Goal: Information Seeking & Learning: Find specific fact

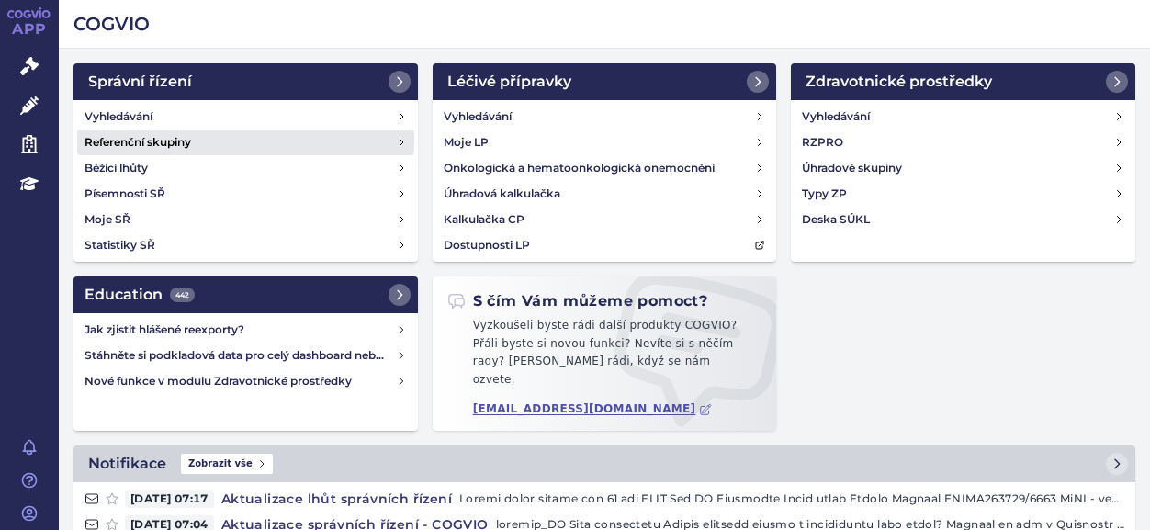
click at [147, 134] on h4 "Referenční skupiny" at bounding box center [137, 142] width 107 height 18
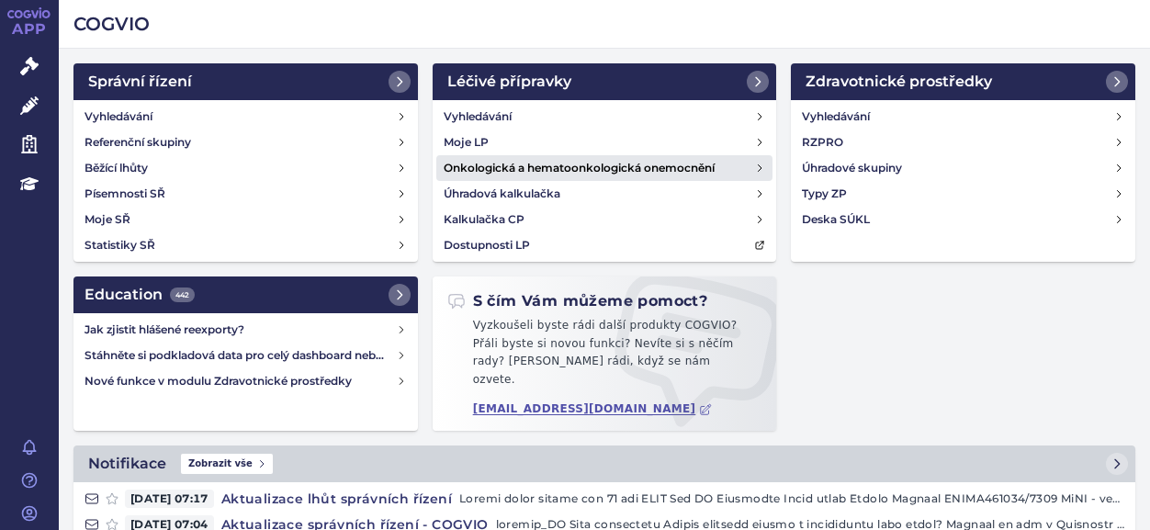
click at [606, 167] on h4 "Onkologická a hematoonkologická onemocnění" at bounding box center [578, 168] width 271 height 18
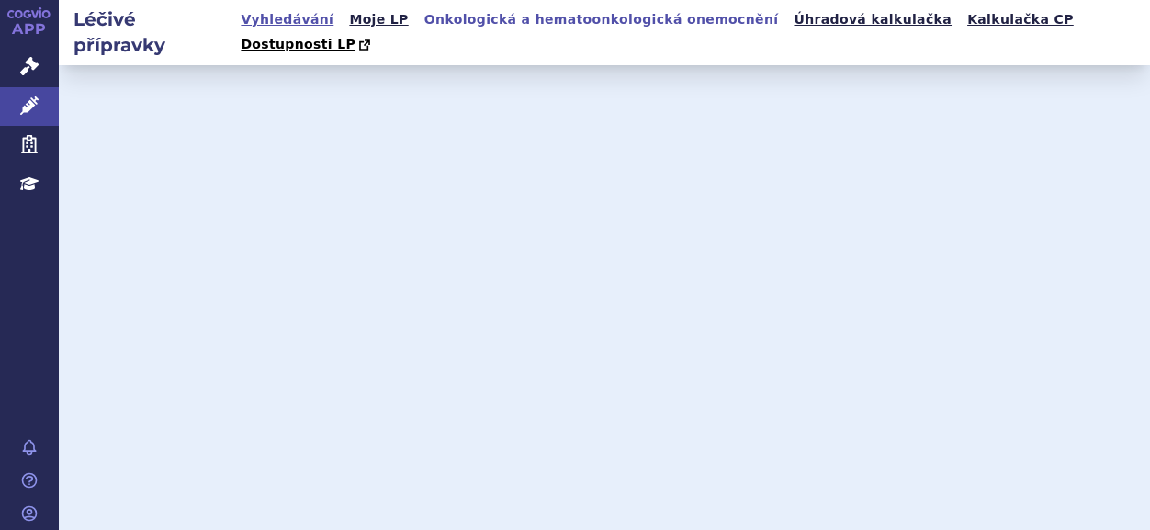
click at [286, 25] on link "Vyhledávání" at bounding box center [287, 19] width 104 height 25
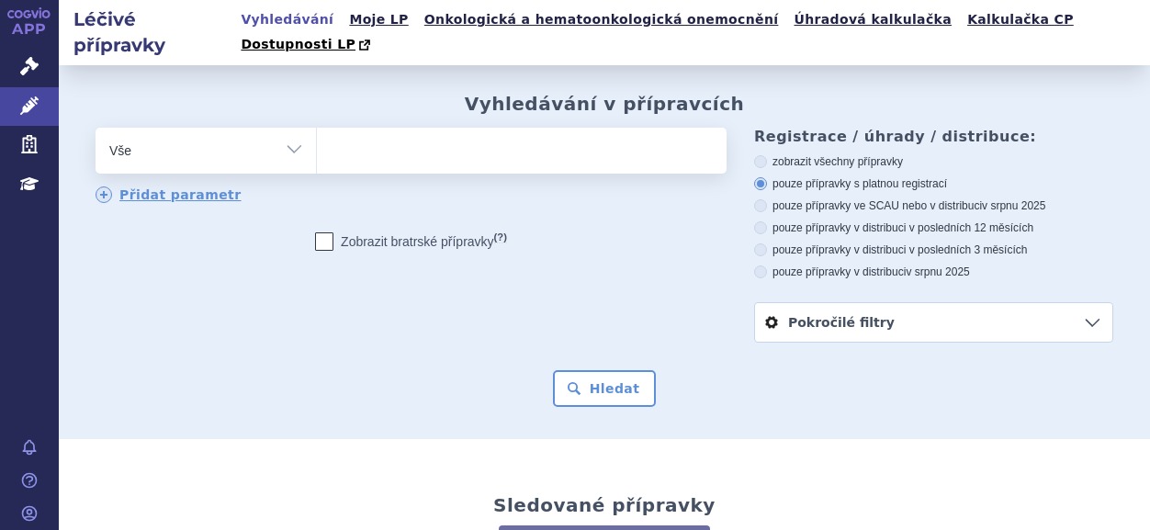
click at [383, 128] on ul at bounding box center [518, 147] width 403 height 39
click at [317, 127] on select at bounding box center [316, 150] width 1 height 46
paste input "TEMODAL"
type input "TEMODAL"
select select "TEMODAL"
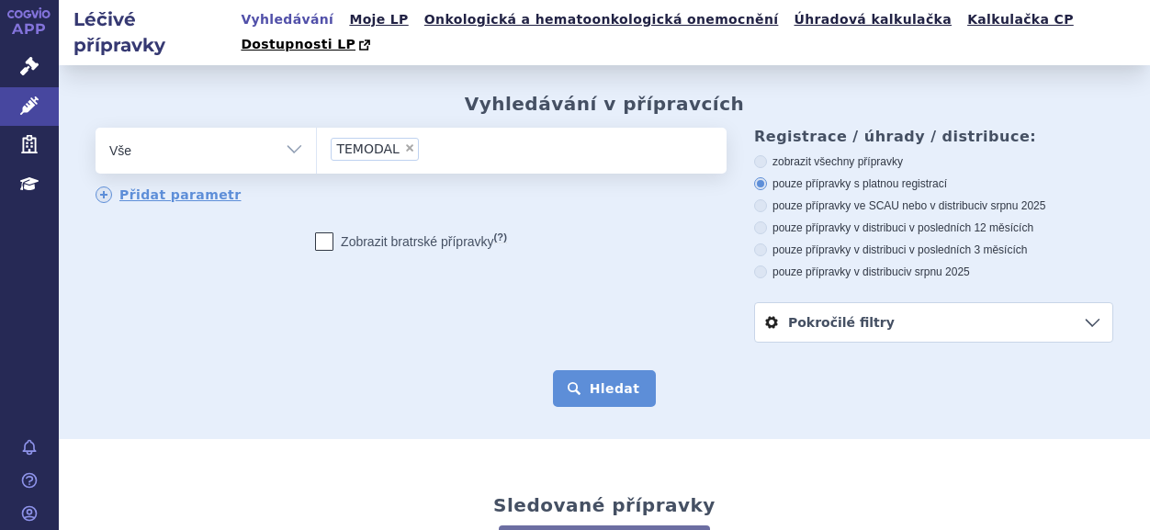
click at [589, 382] on button "Hledat" at bounding box center [605, 388] width 104 height 37
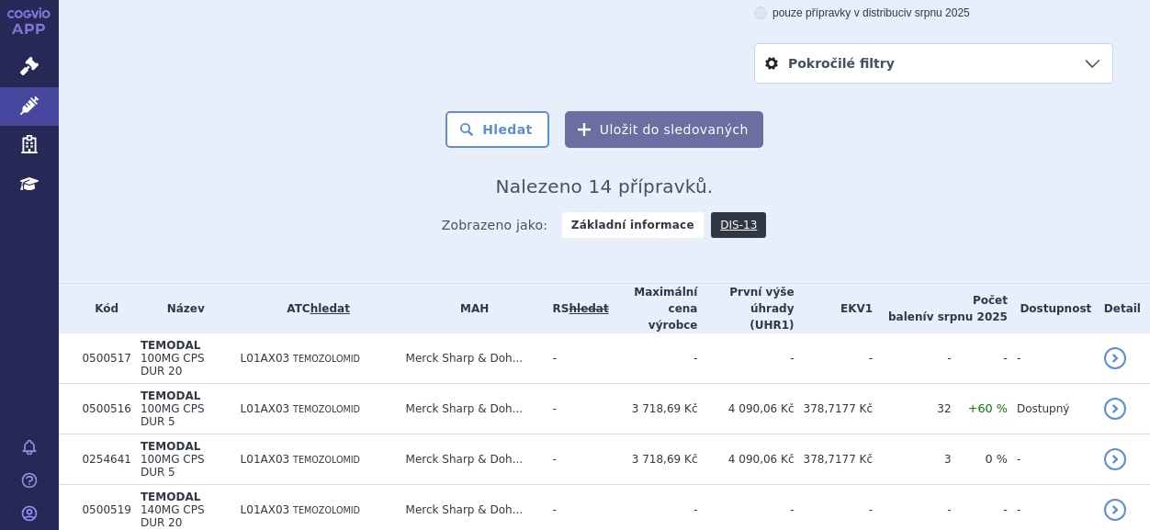
scroll to position [367, 0]
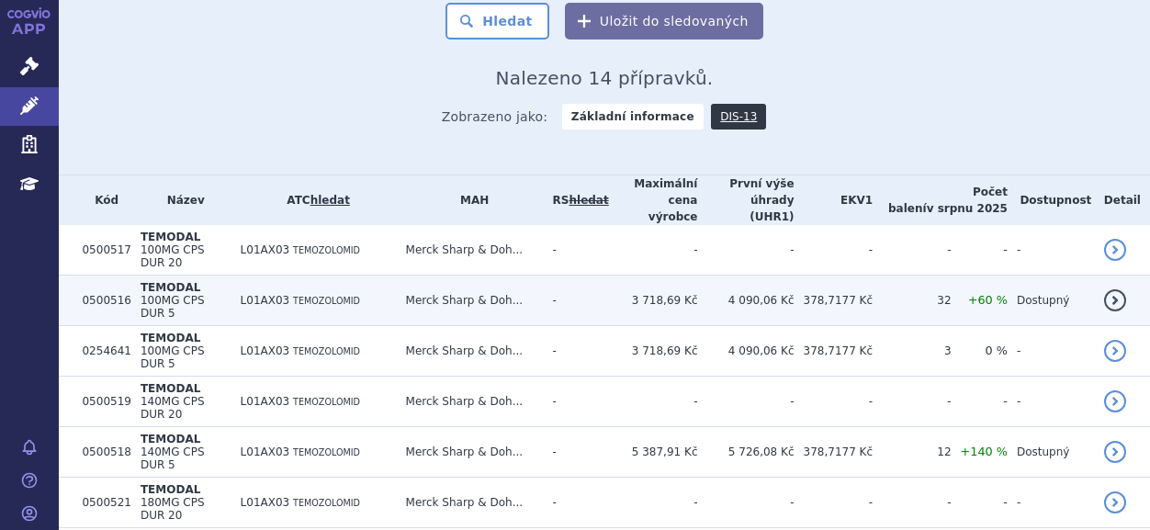
click at [147, 294] on span "100MG CPS DUR 5" at bounding box center [172, 307] width 64 height 26
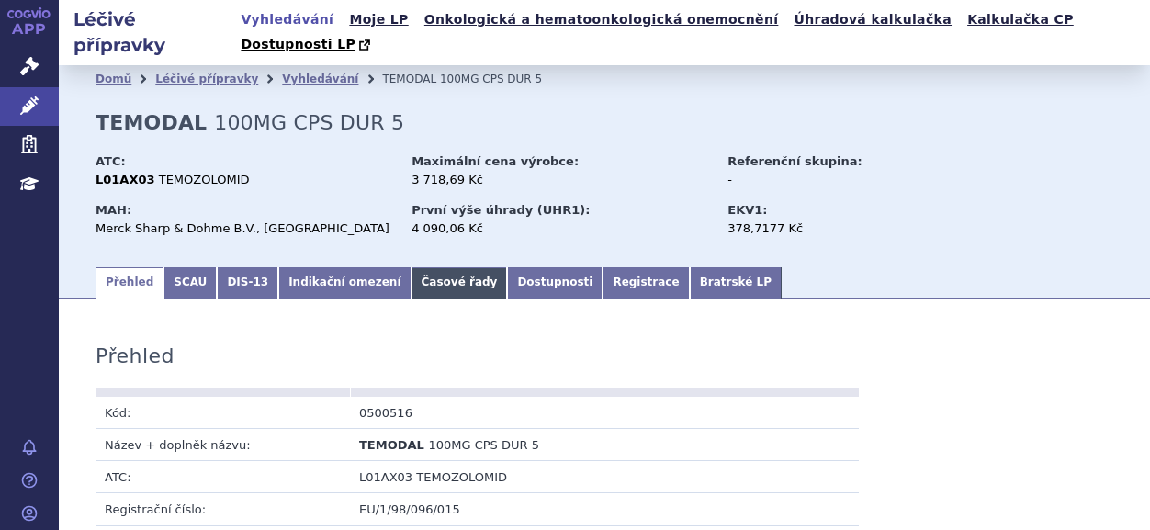
click at [414, 267] on link "Časové řady" at bounding box center [459, 282] width 96 height 31
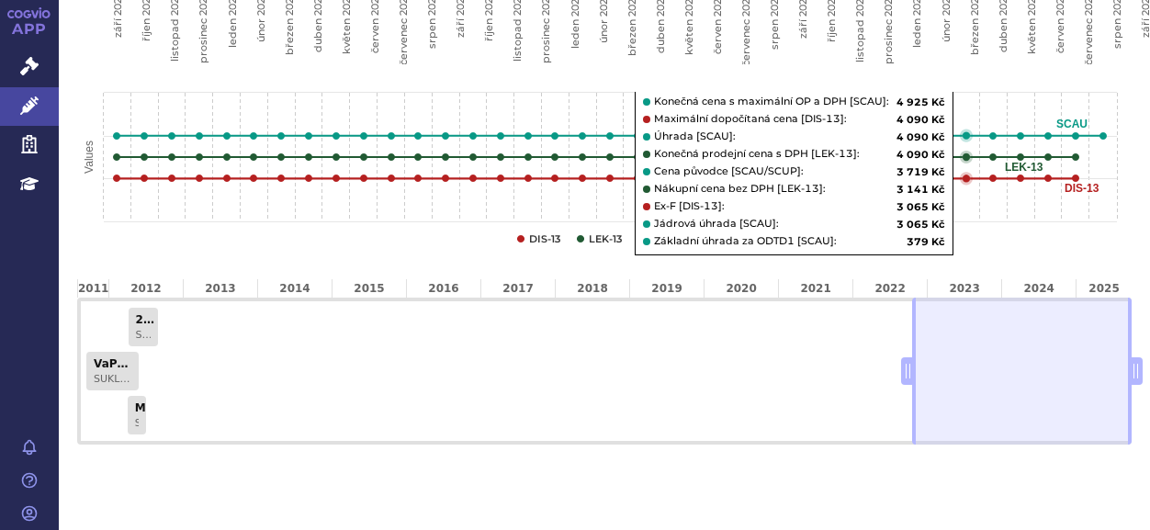
scroll to position [983, 0]
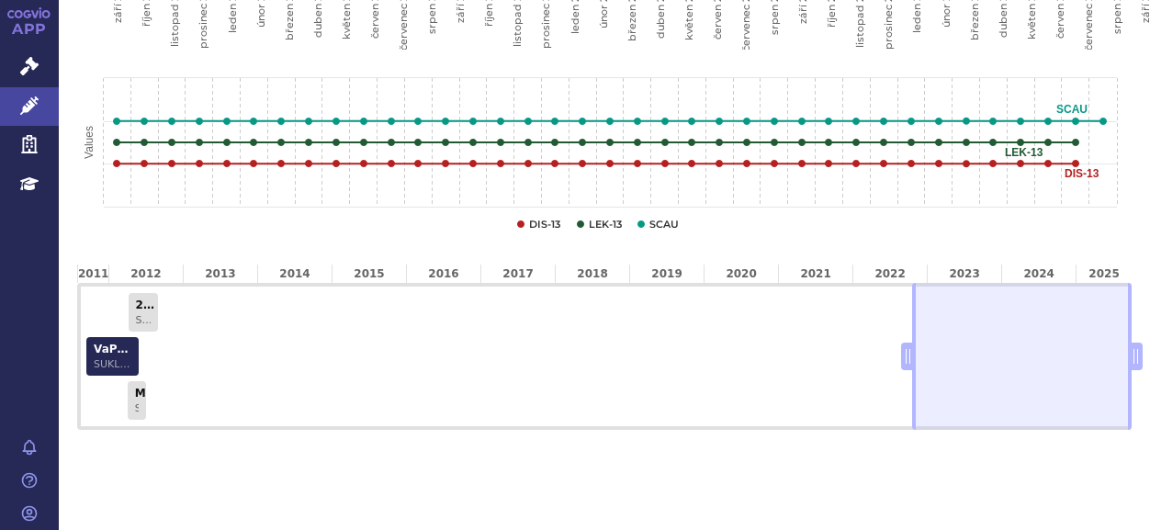
click at [119, 337] on link "VaPÚ + MC SUKLS3879/2011" at bounding box center [112, 356] width 52 height 39
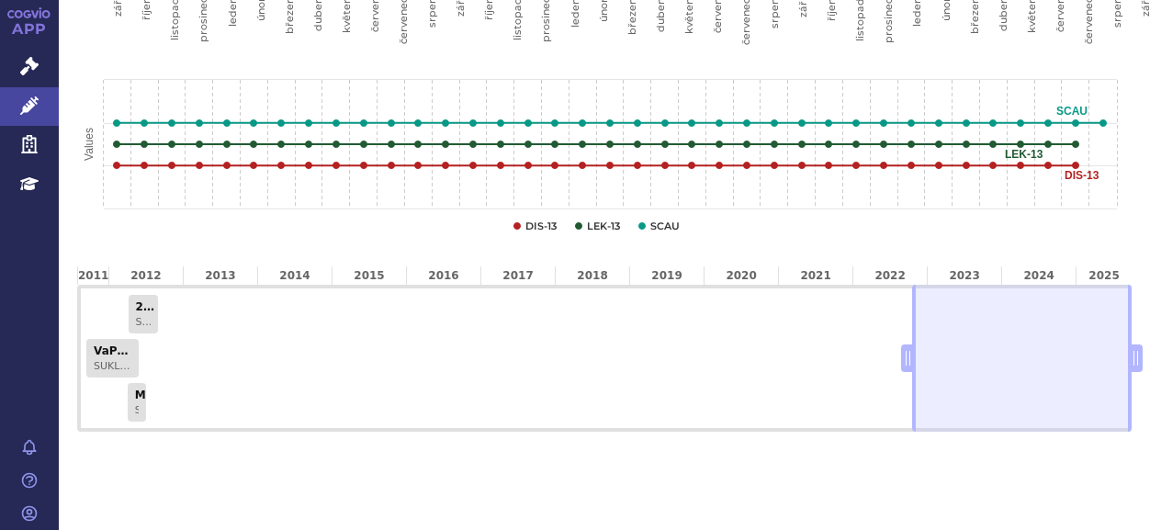
scroll to position [983, 0]
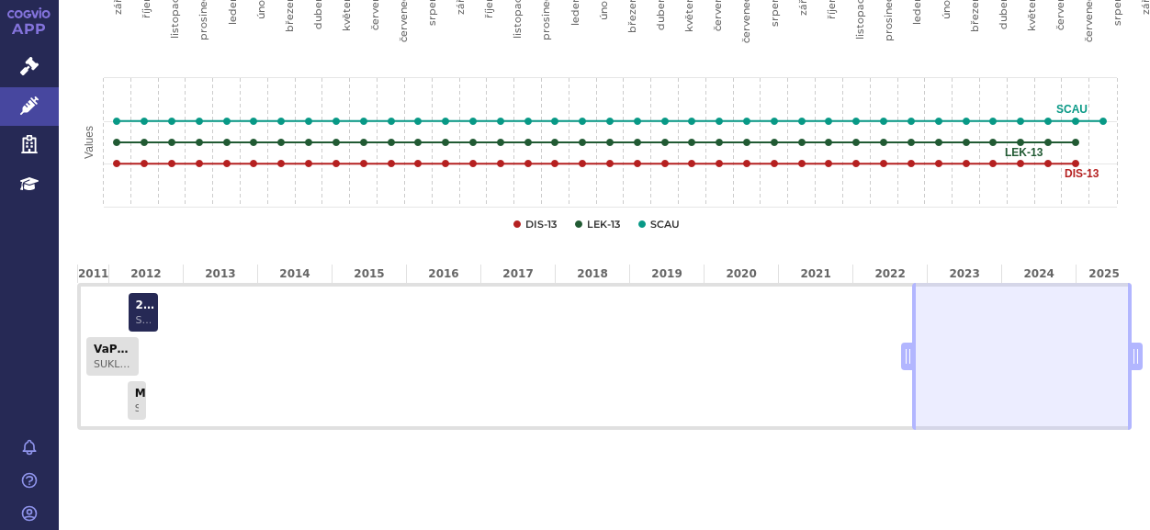
click at [148, 314] on span "SUKLS36646/2012" at bounding box center [143, 320] width 15 height 12
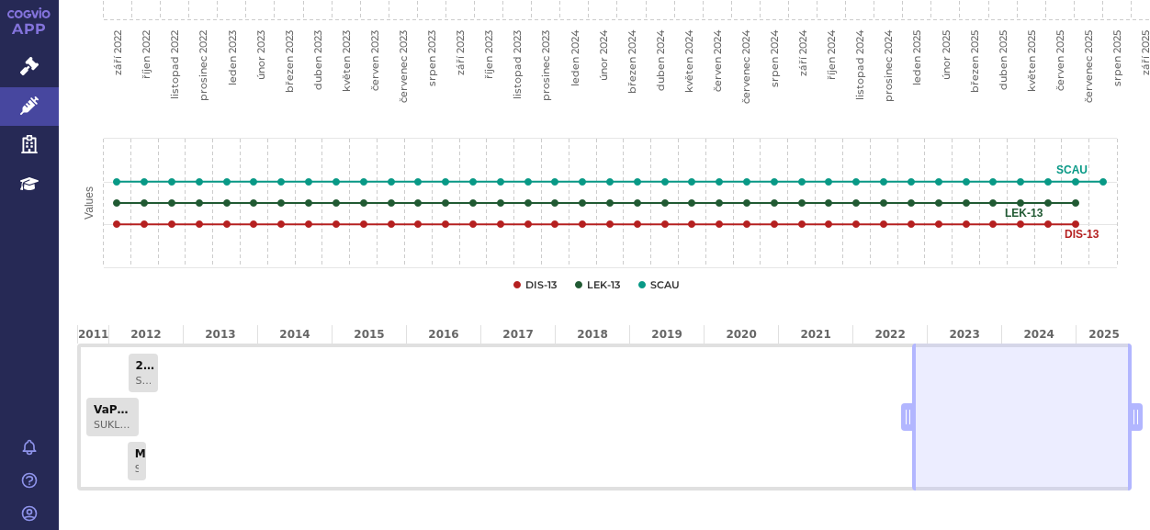
scroll to position [983, 0]
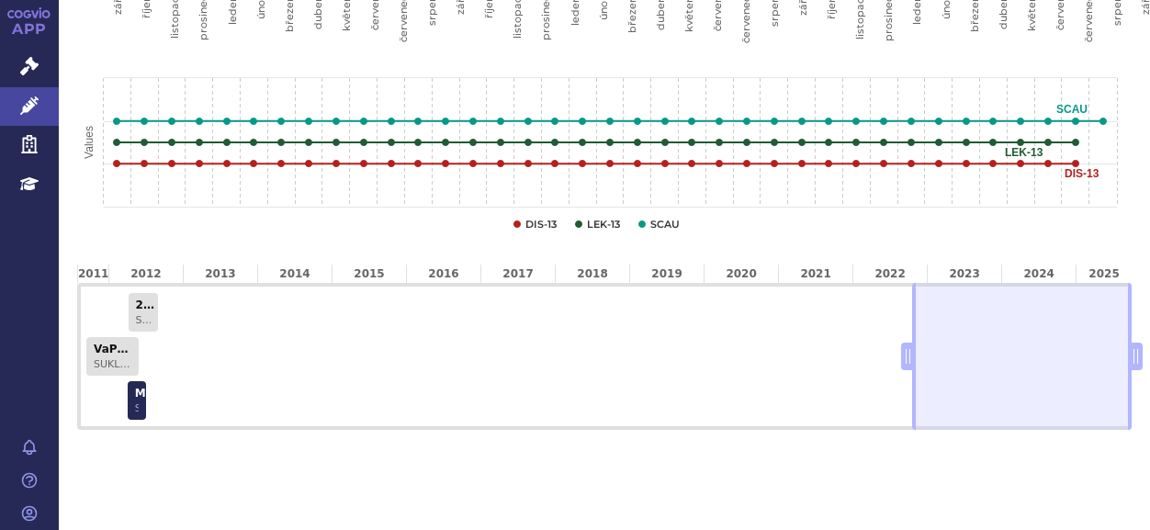
click at [131, 381] on link "MC SUKLS47328/2012" at bounding box center [137, 400] width 19 height 39
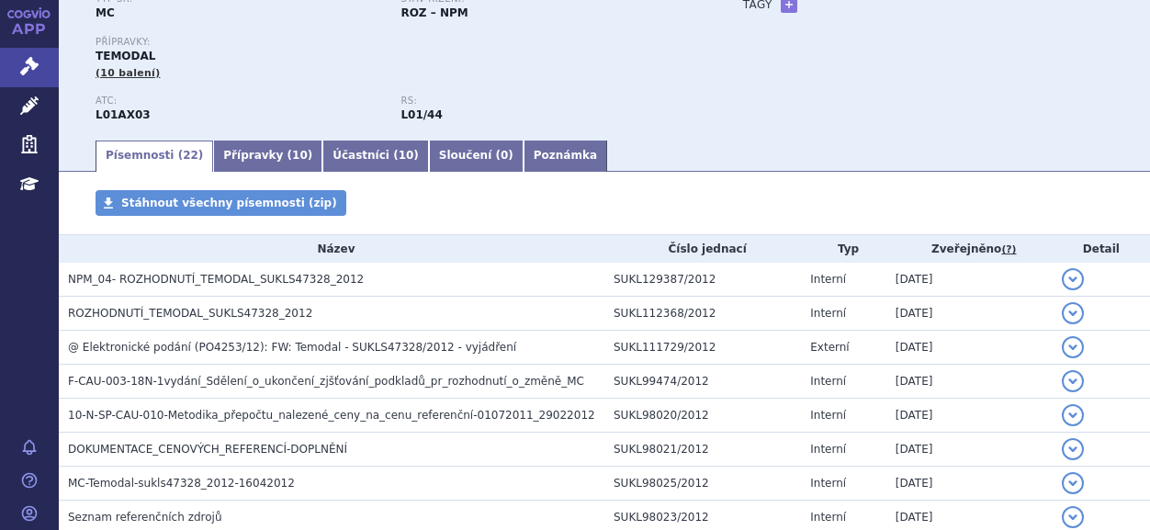
scroll to position [184, 0]
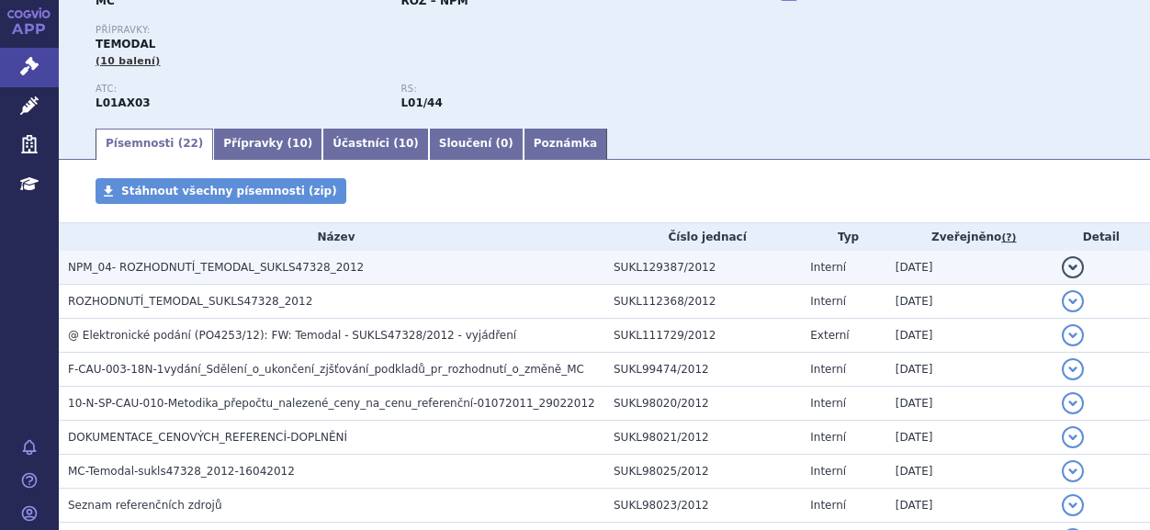
click at [169, 272] on span "NPM_04- ROZHODNUTÍ_TEMODAL_SUKLS47328_2012" at bounding box center [216, 267] width 296 height 13
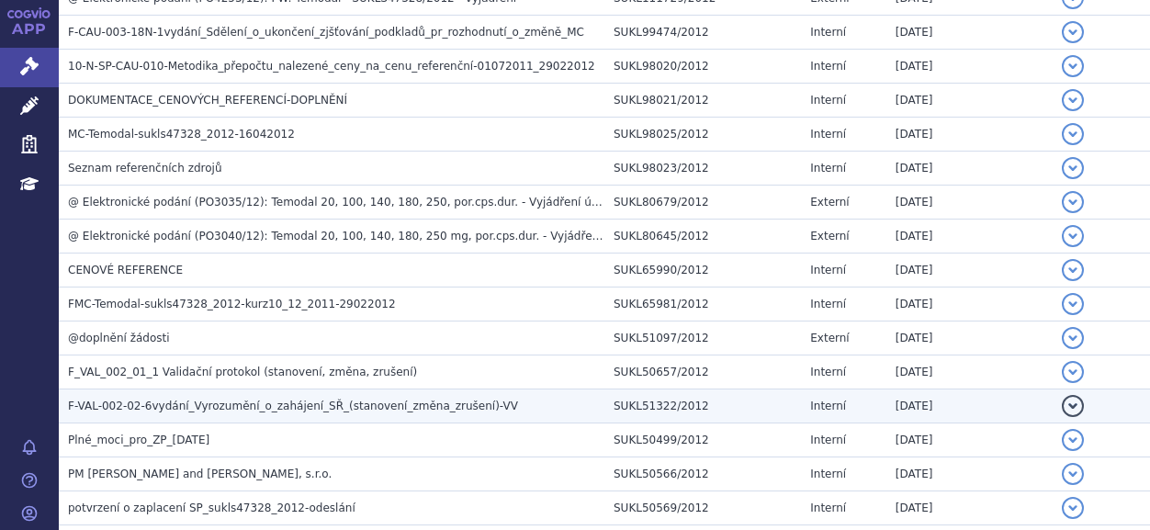
scroll to position [551, 0]
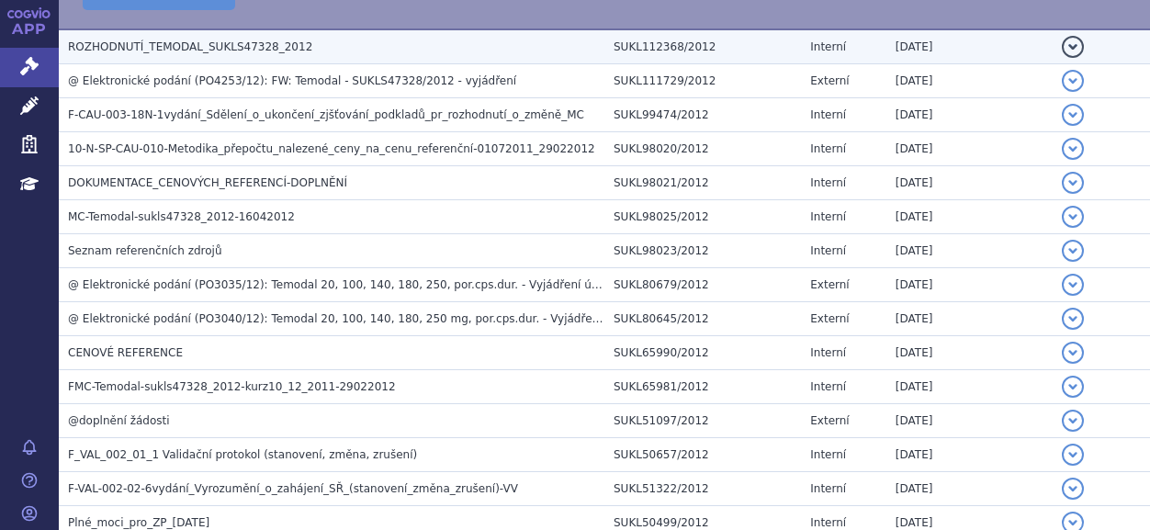
click at [105, 38] on h3 "ROZHODNUTÍ_TEMODAL_SUKLS47328_2012" at bounding box center [336, 47] width 536 height 18
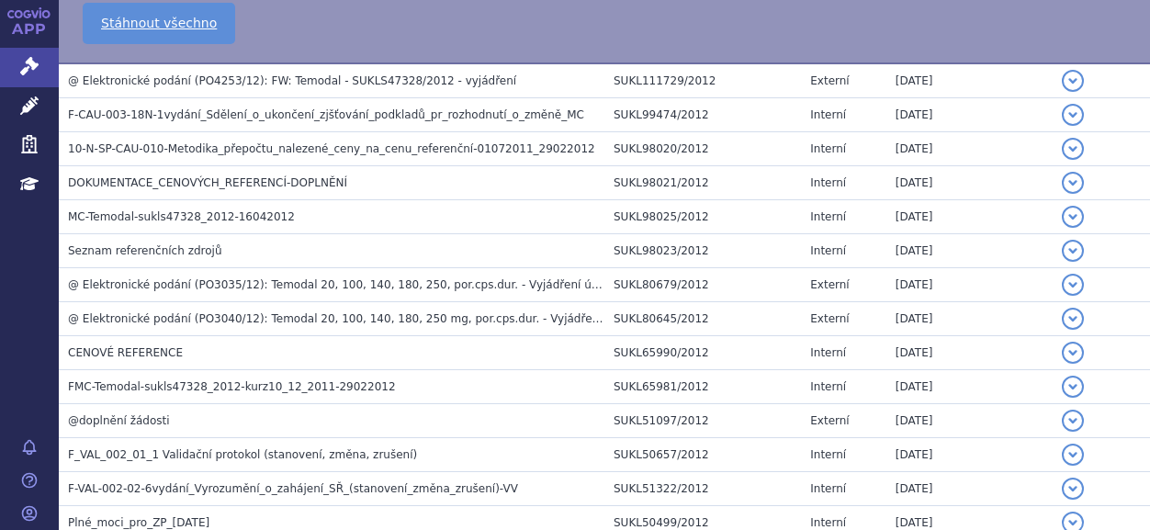
scroll to position [439, 0]
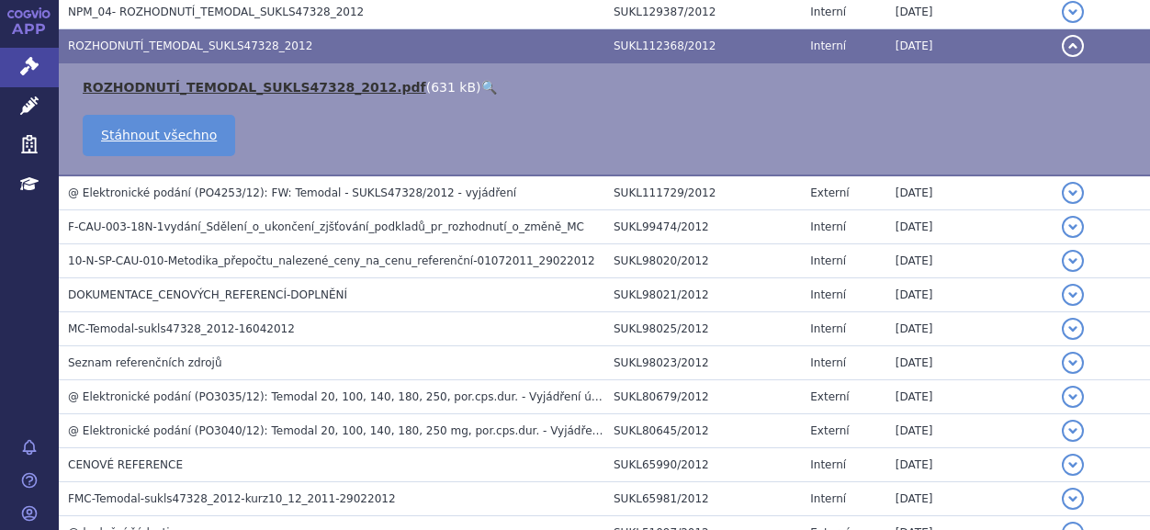
click at [224, 86] on link "ROZHODNUTÍ_TEMODAL_SUKLS47328_2012.pdf" at bounding box center [254, 87] width 343 height 15
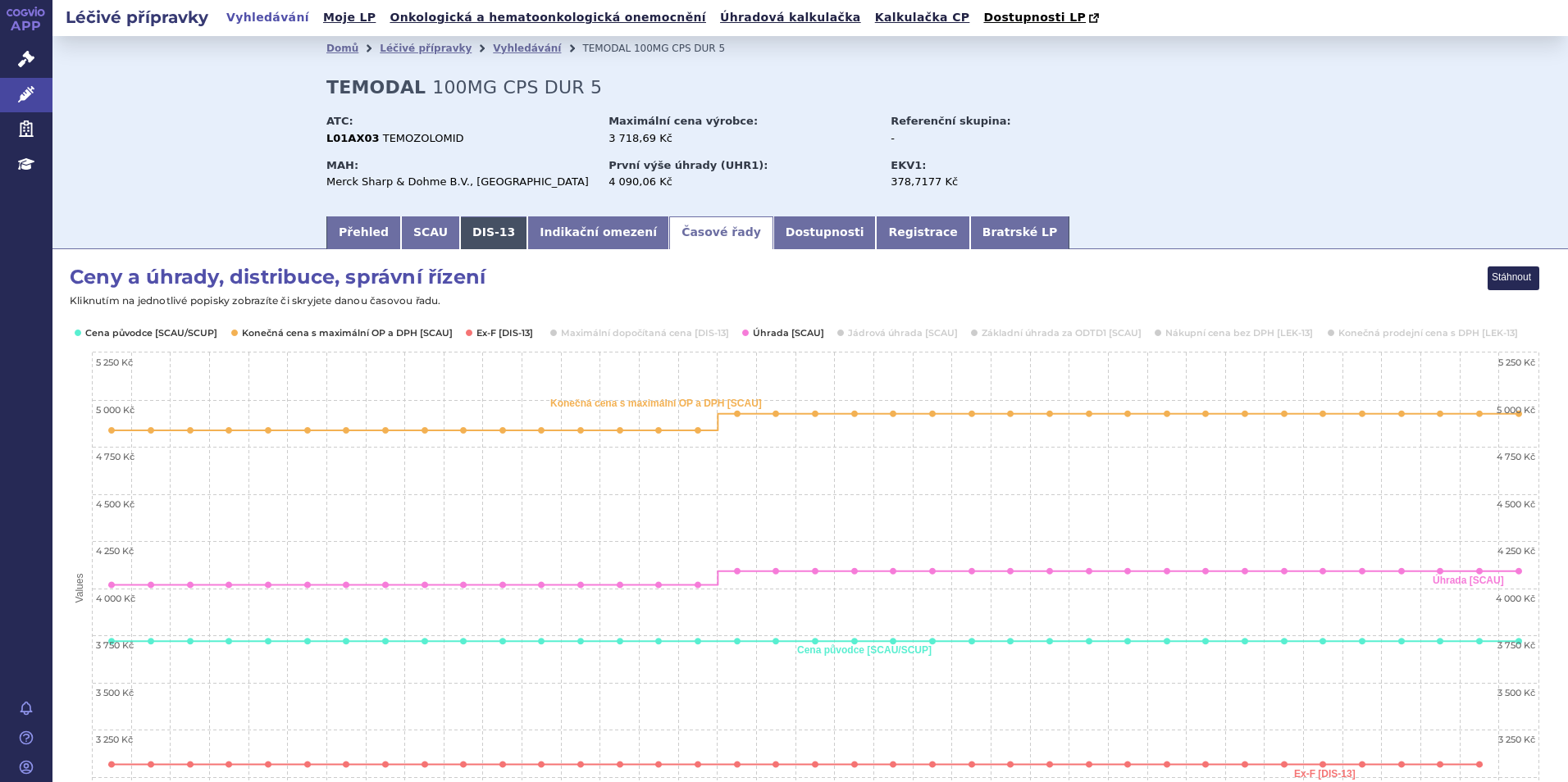
click at [470, 235] on link "DIS-13" at bounding box center [493, 232] width 67 height 33
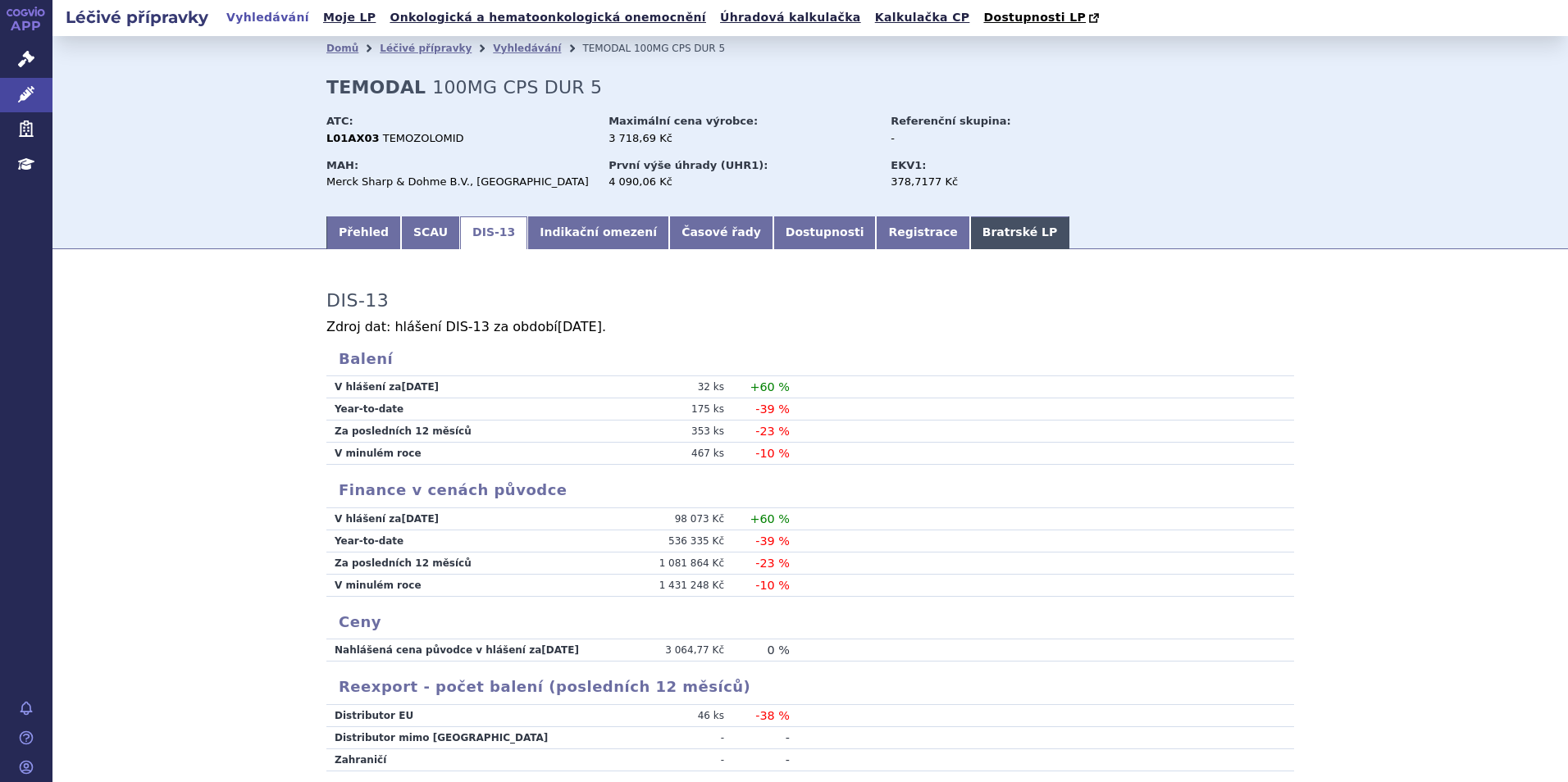
click at [970, 231] on link "Bratrské LP" at bounding box center [1019, 232] width 99 height 33
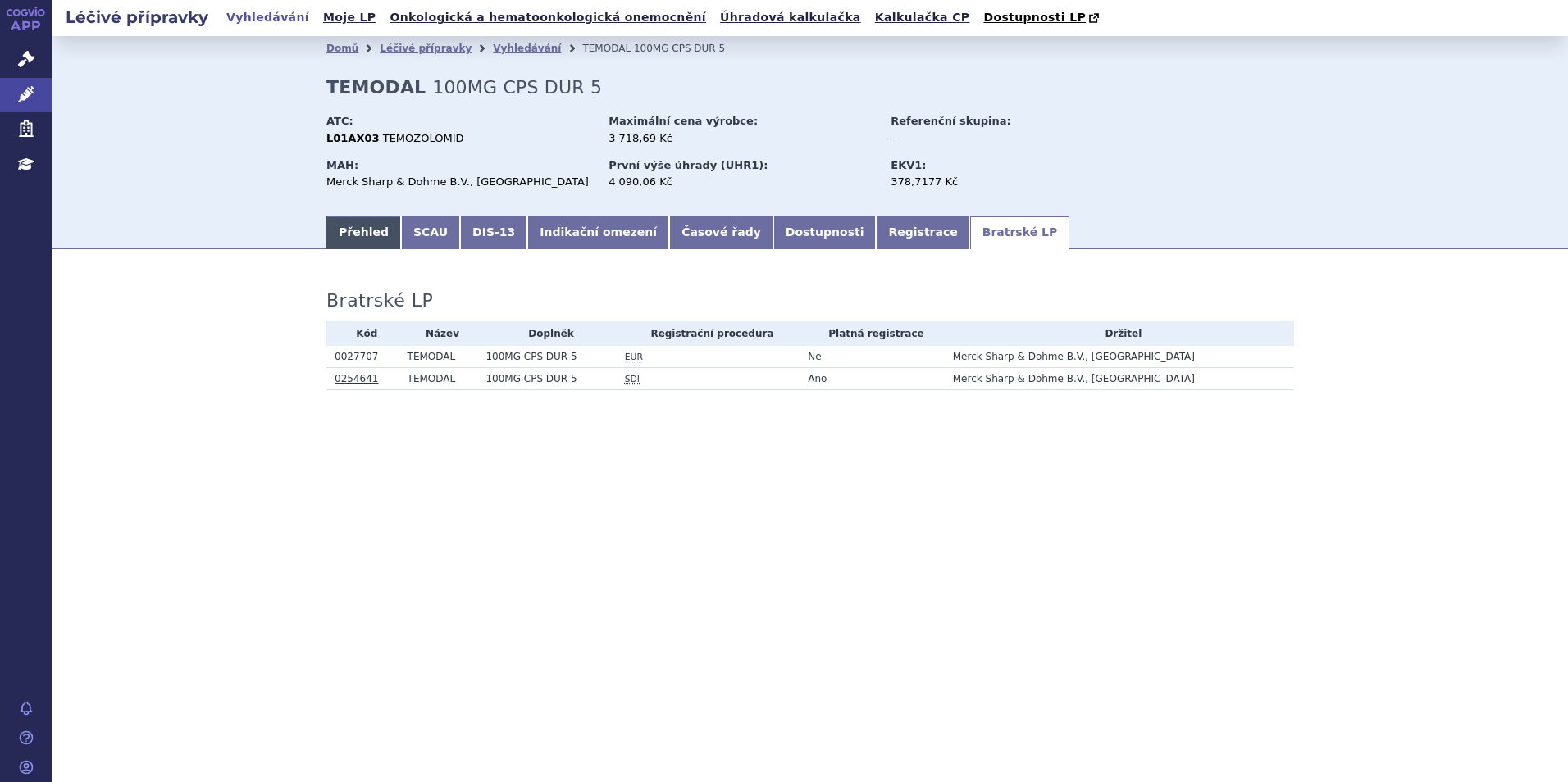
click at [357, 227] on link "Přehled" at bounding box center [363, 232] width 75 height 33
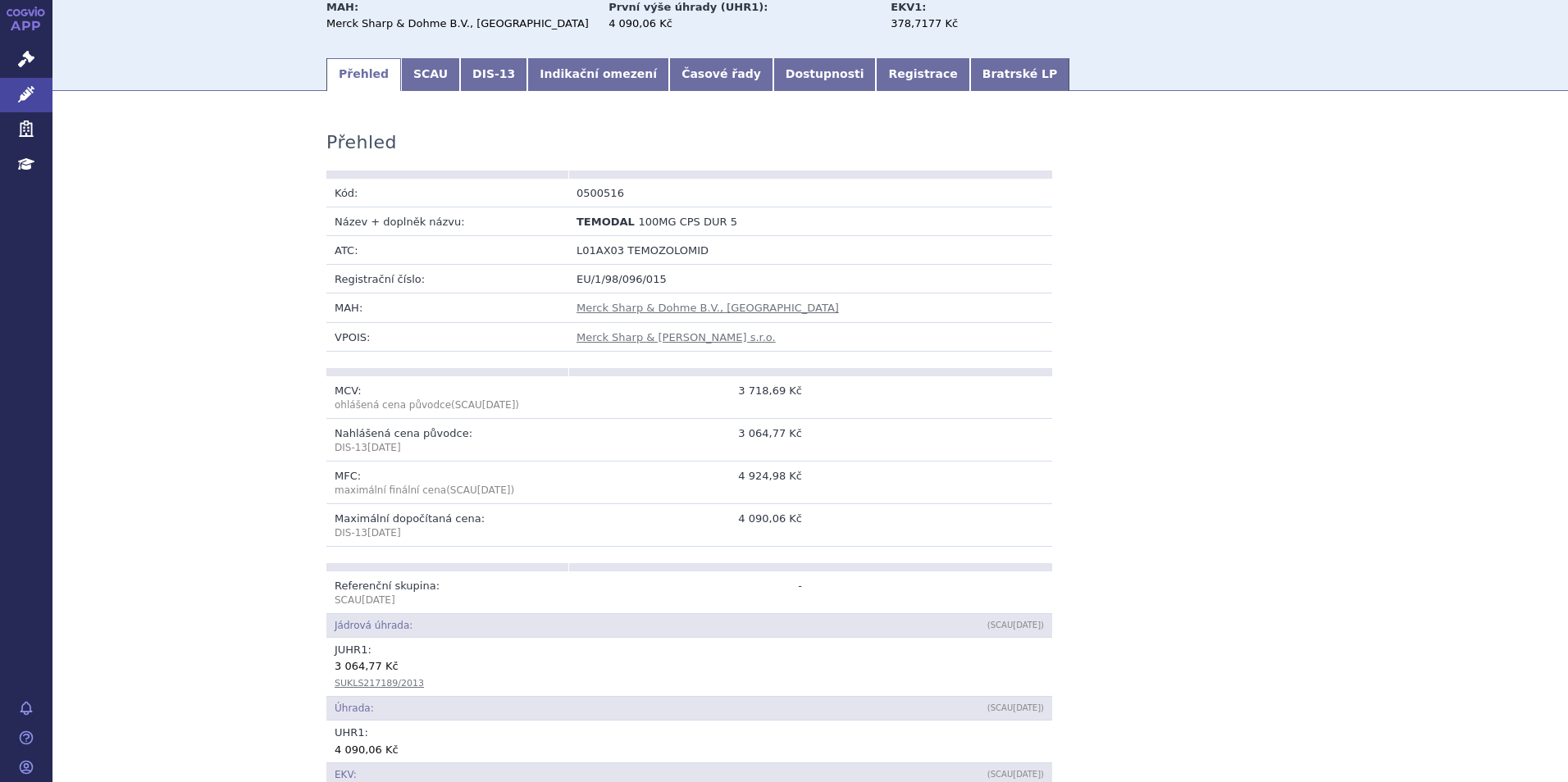
scroll to position [151, 0]
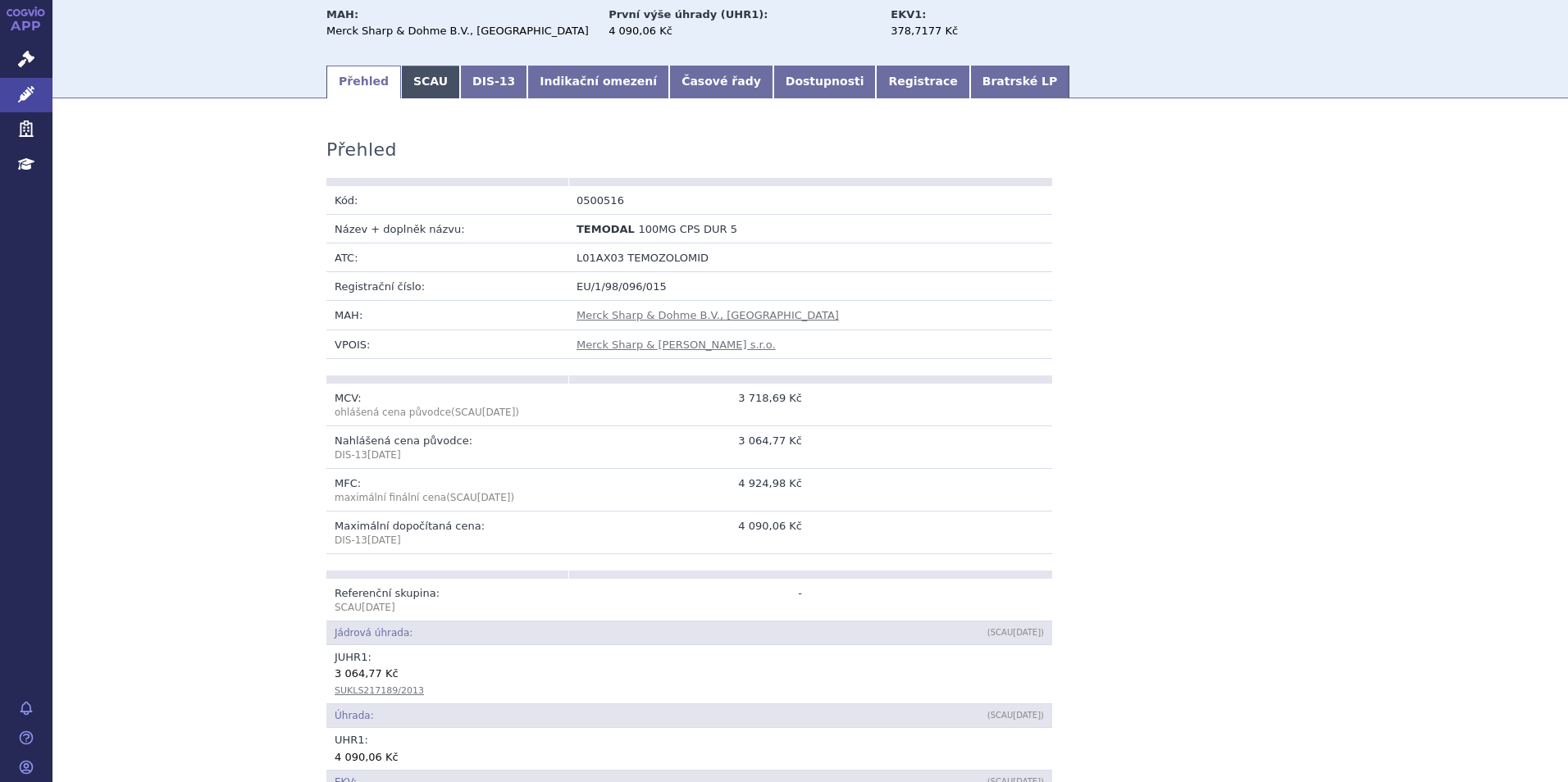
click at [412, 86] on link "SCAU" at bounding box center [430, 81] width 59 height 33
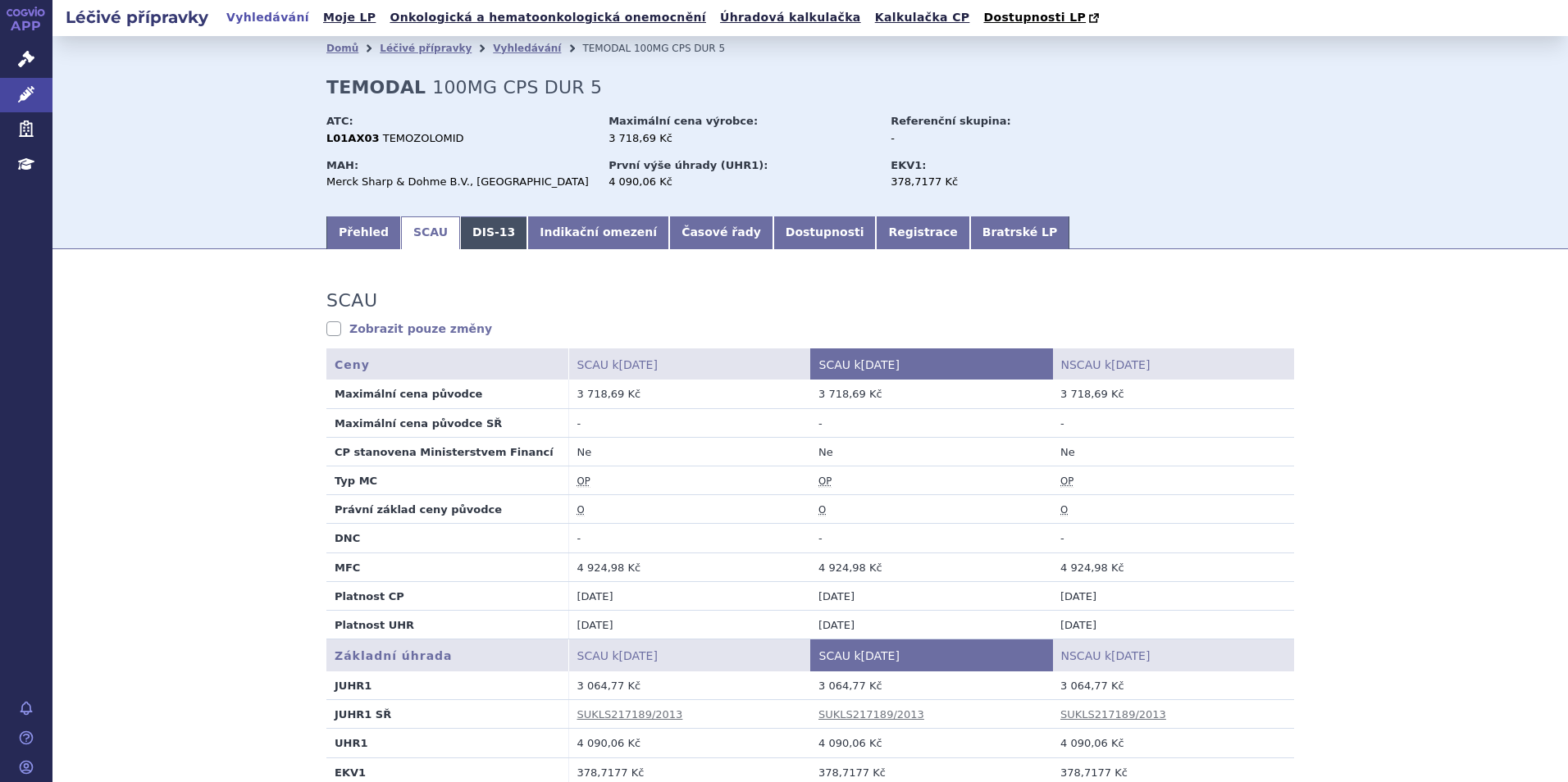
click at [475, 236] on link "DIS-13" at bounding box center [493, 232] width 67 height 33
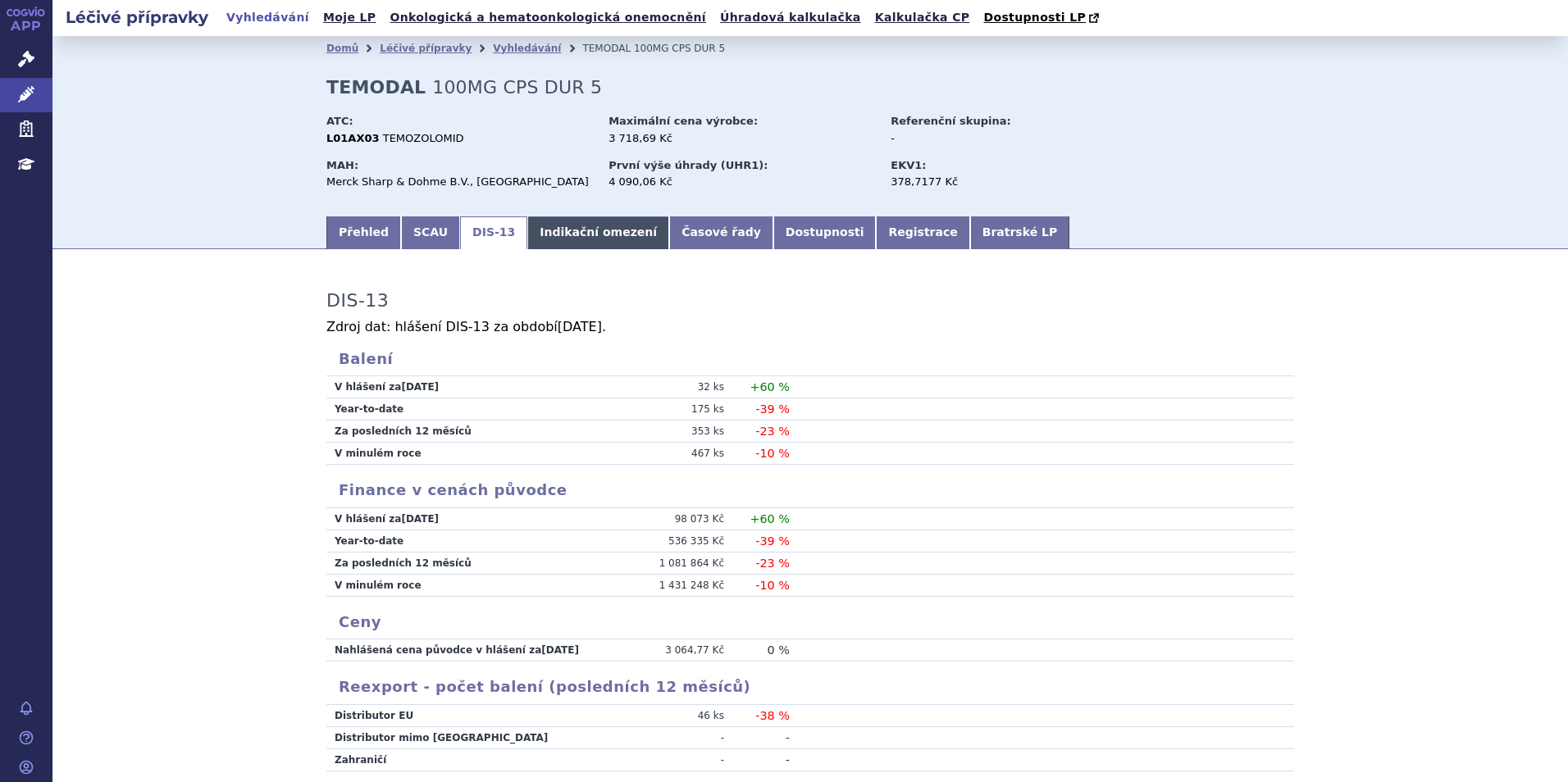
click at [542, 234] on link "Indikační omezení" at bounding box center [597, 232] width 142 height 33
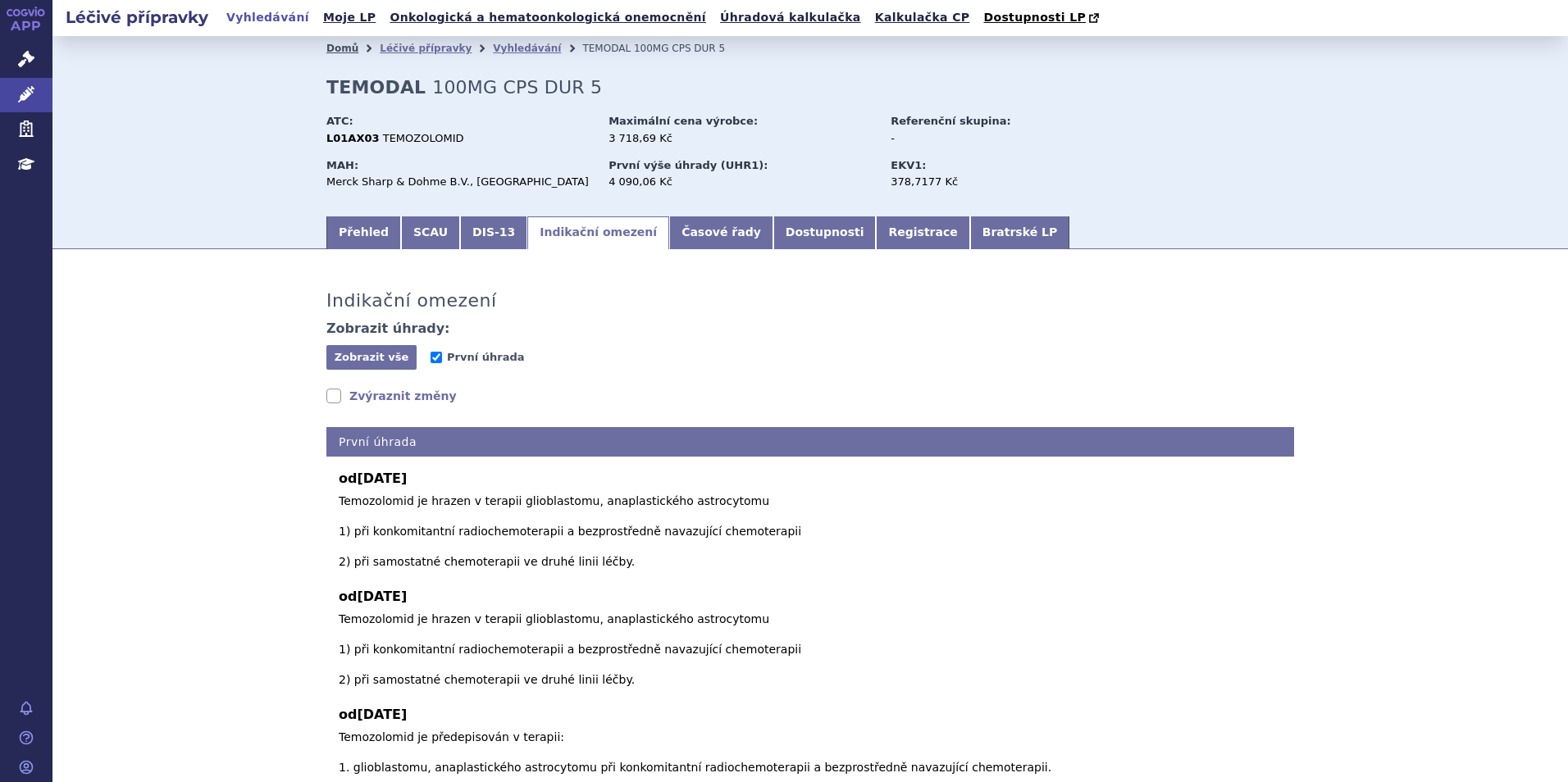
click at [331, 48] on link "Domů" at bounding box center [342, 48] width 32 height 12
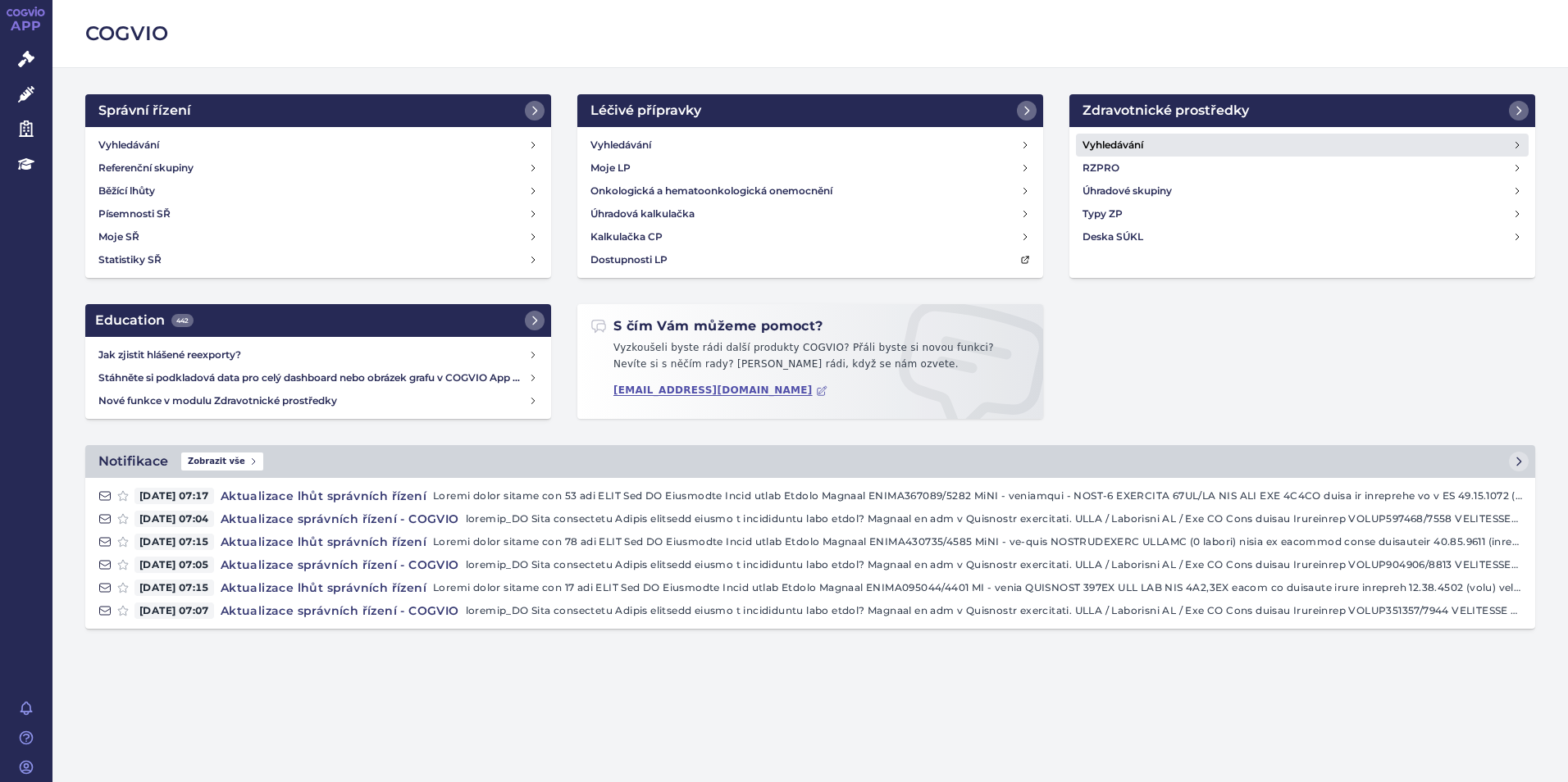
click at [1113, 139] on h4 "Vyhledávání" at bounding box center [1113, 145] width 61 height 16
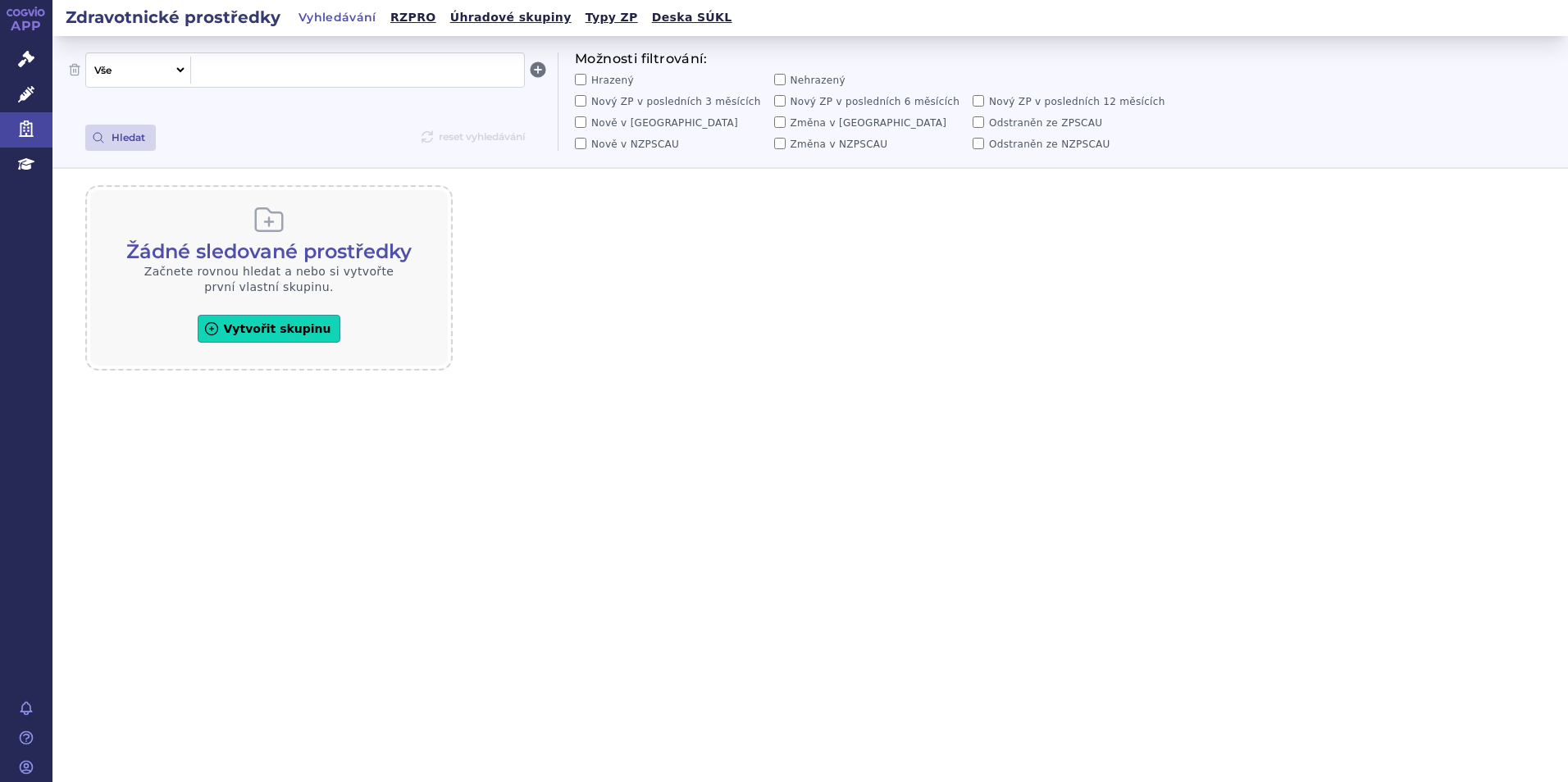
click at [218, 70] on span at bounding box center [357, 70] width 320 height 21
click at [125, 137] on button "Hledat" at bounding box center [120, 137] width 71 height 26
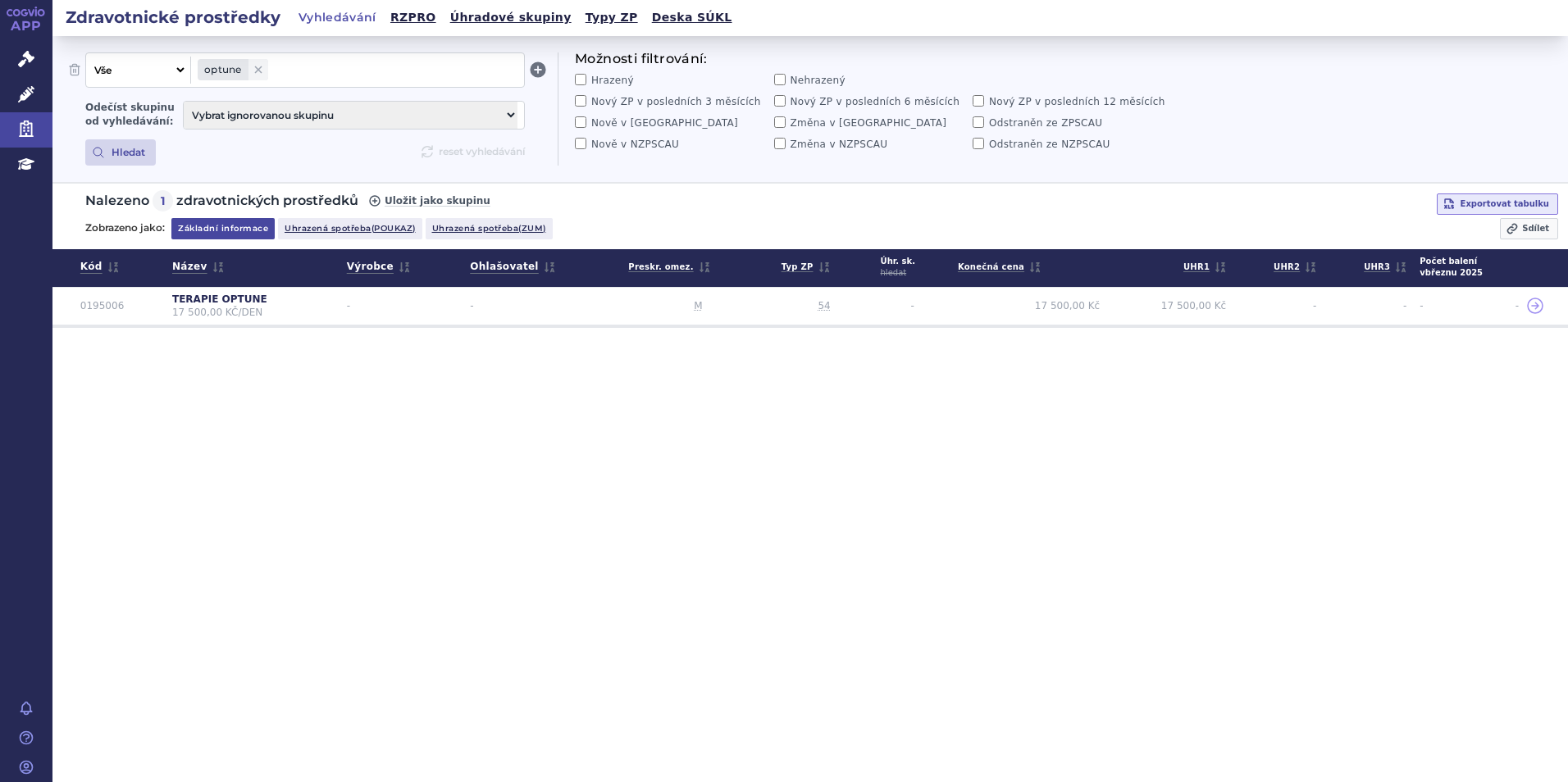
click at [323, 19] on link "Vyhledávání" at bounding box center [338, 18] width 88 height 23
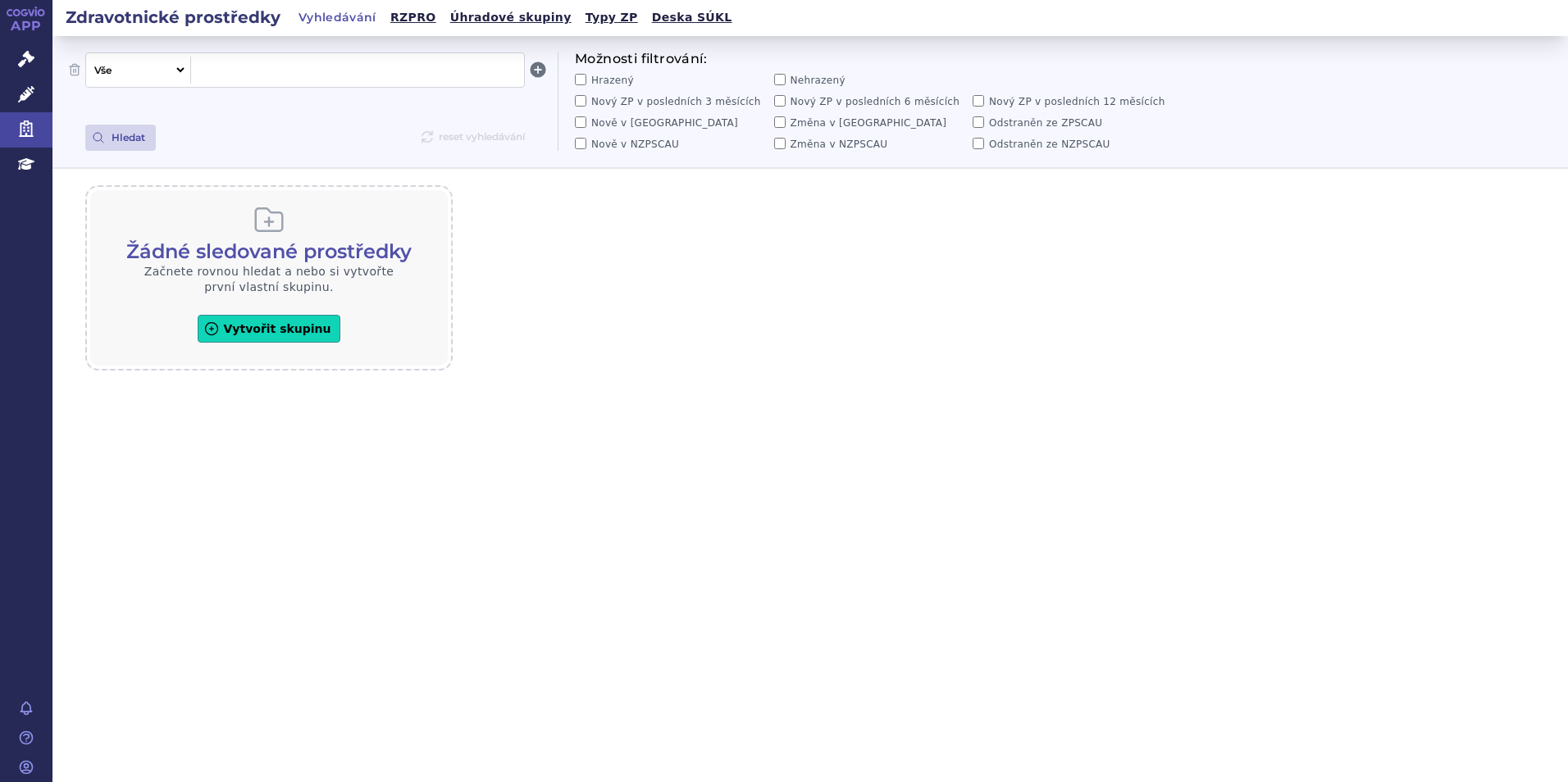
click at [23, 18] on link "APP" at bounding box center [26, 21] width 53 height 43
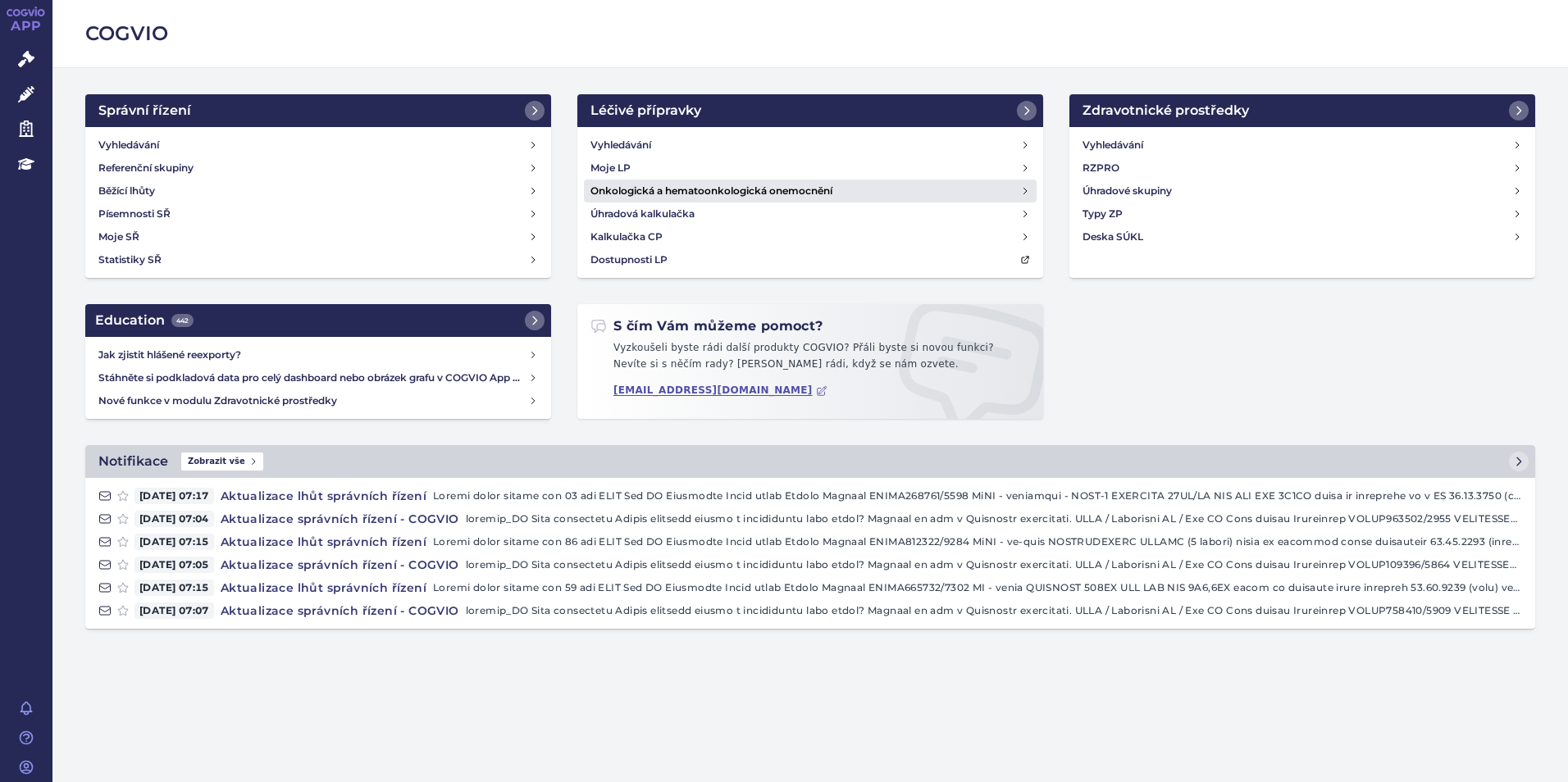
click at [641, 191] on h4 "Onkologická a hematoonkologická onemocnění" at bounding box center [711, 191] width 242 height 16
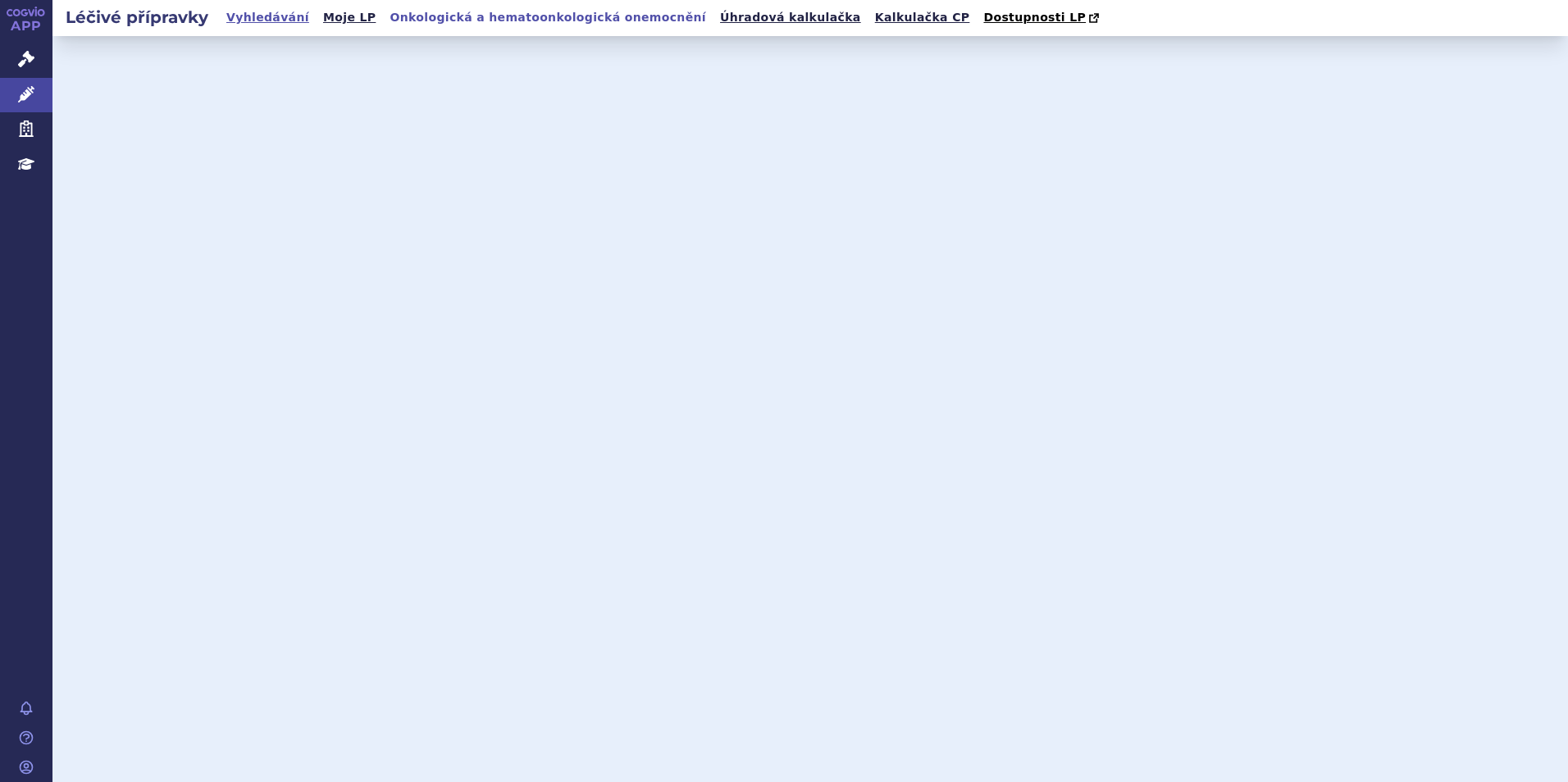
click at [249, 16] on link "Vyhledávání" at bounding box center [268, 17] width 93 height 22
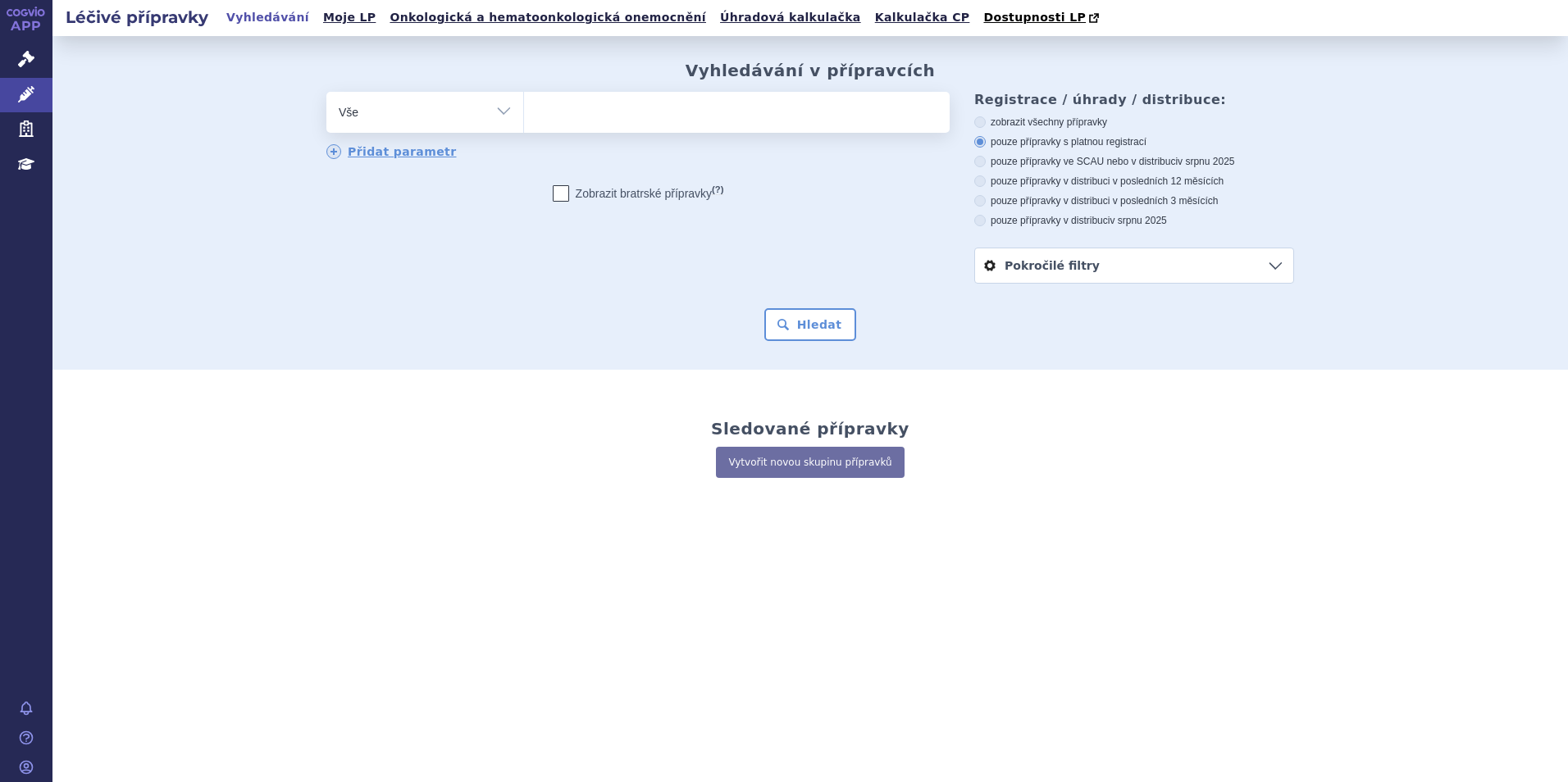
click at [649, 118] on ul at bounding box center [737, 109] width 426 height 35
click at [524, 118] on select at bounding box center [523, 112] width 1 height 41
type input "CI"
type input "CIS"
type input "CI"
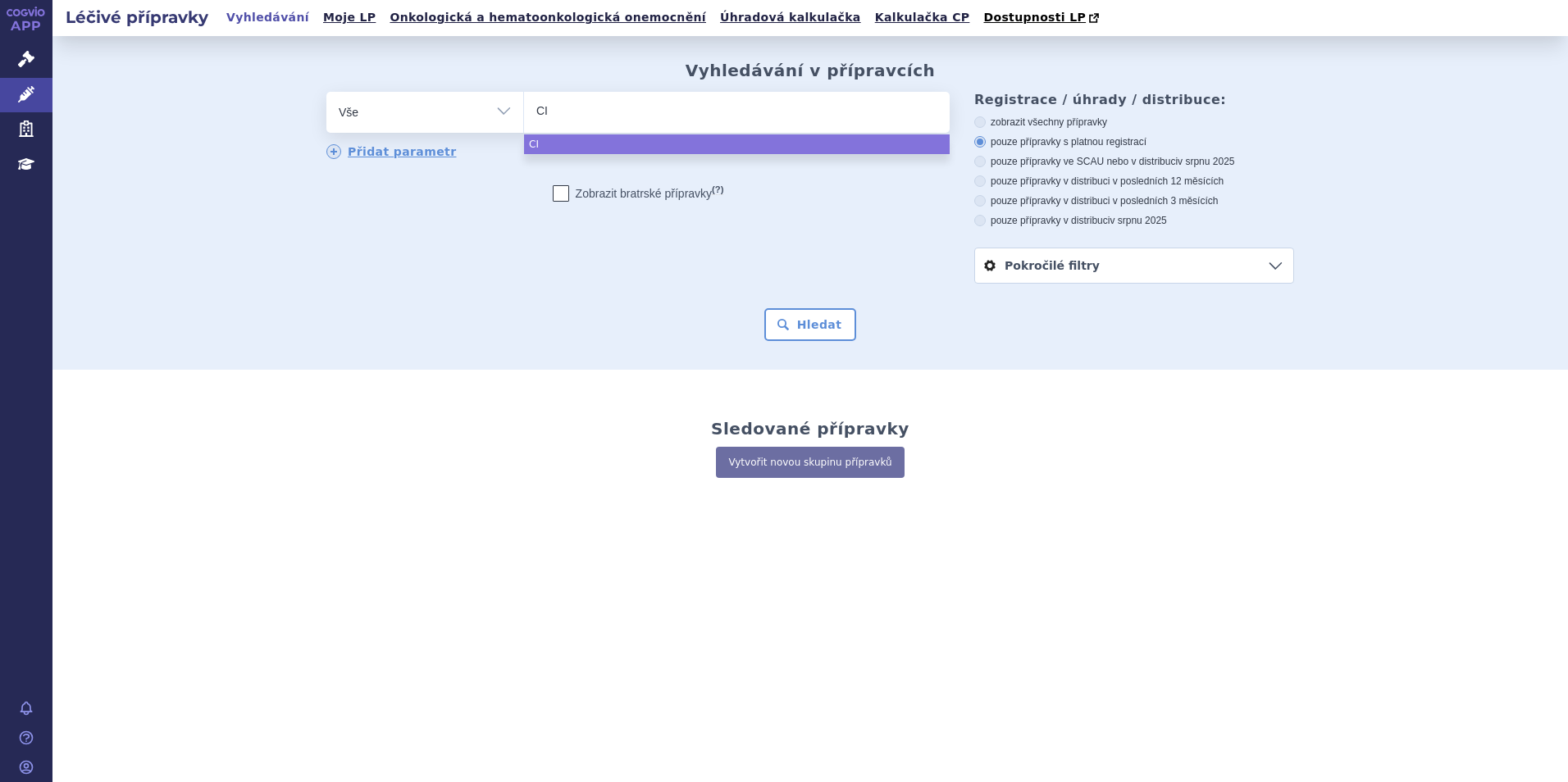
type input "C"
type input "CI"
type input "CIS"
type input "CISP"
type input "CISPL"
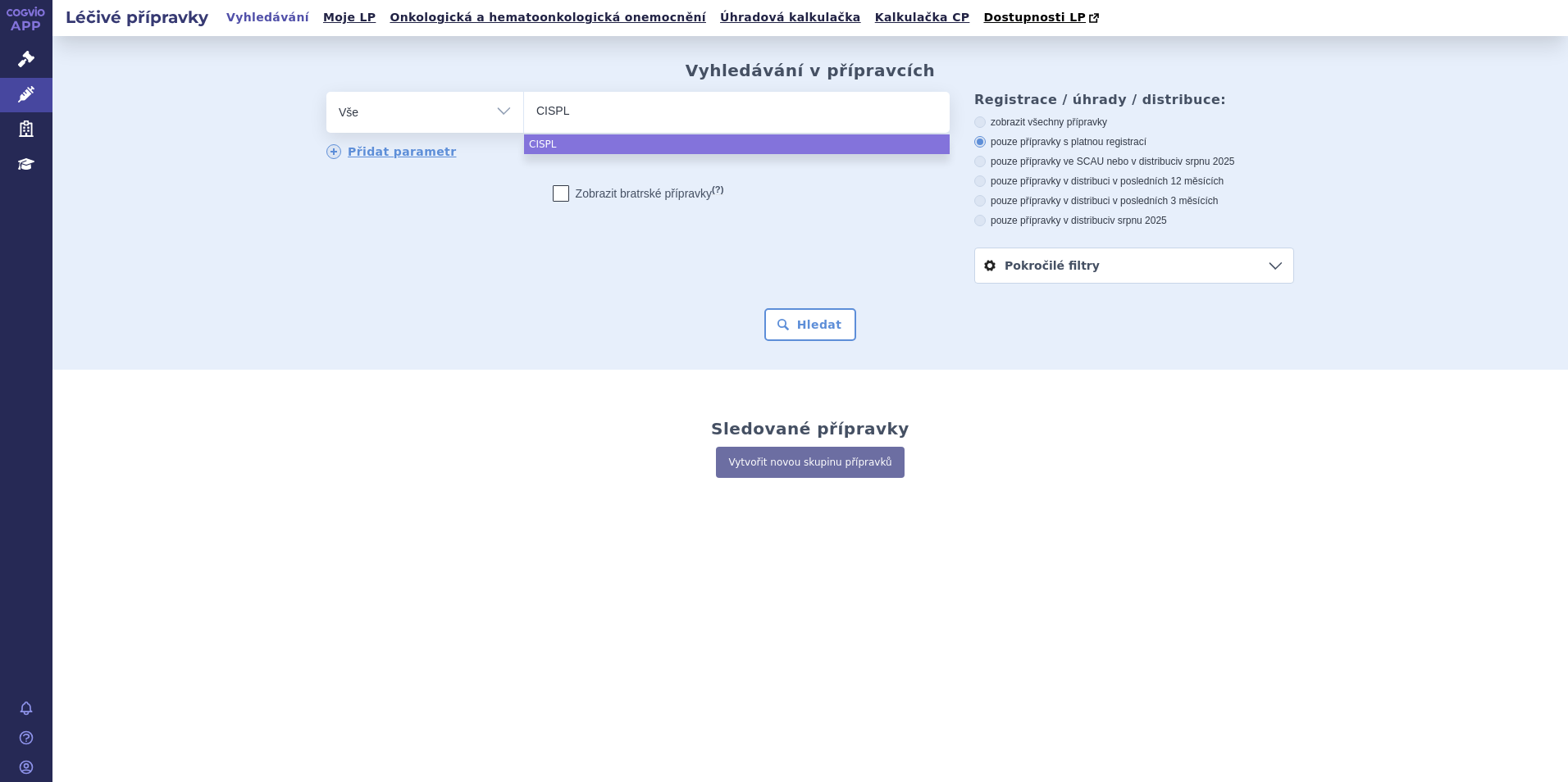
type input "CISPLA"
type input "CISPLATI"
type input "CISPLATIN"
type input "CISPLATINA"
select select "CISPLATINA"
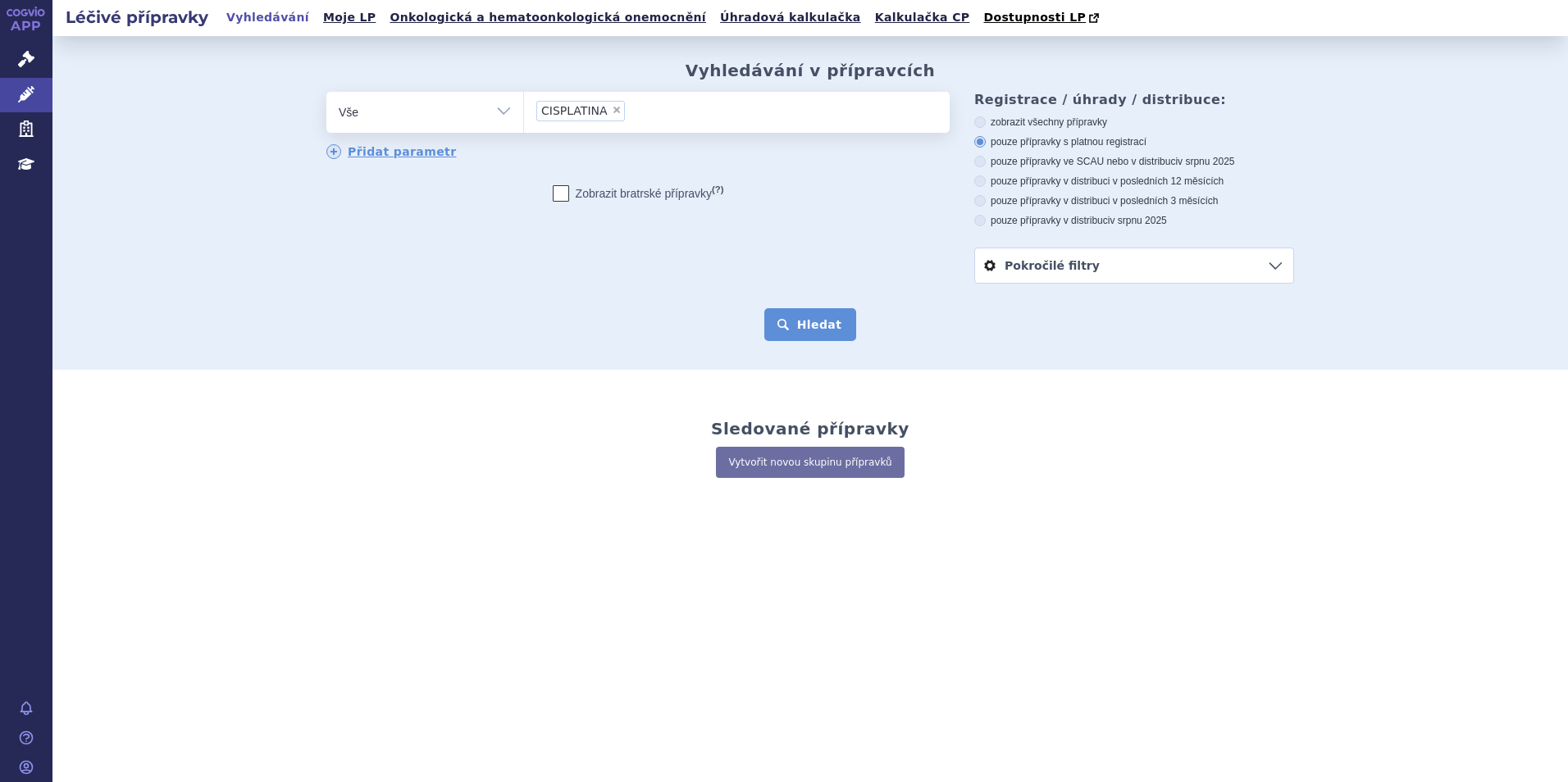
click at [794, 318] on button "Hledat" at bounding box center [811, 324] width 93 height 33
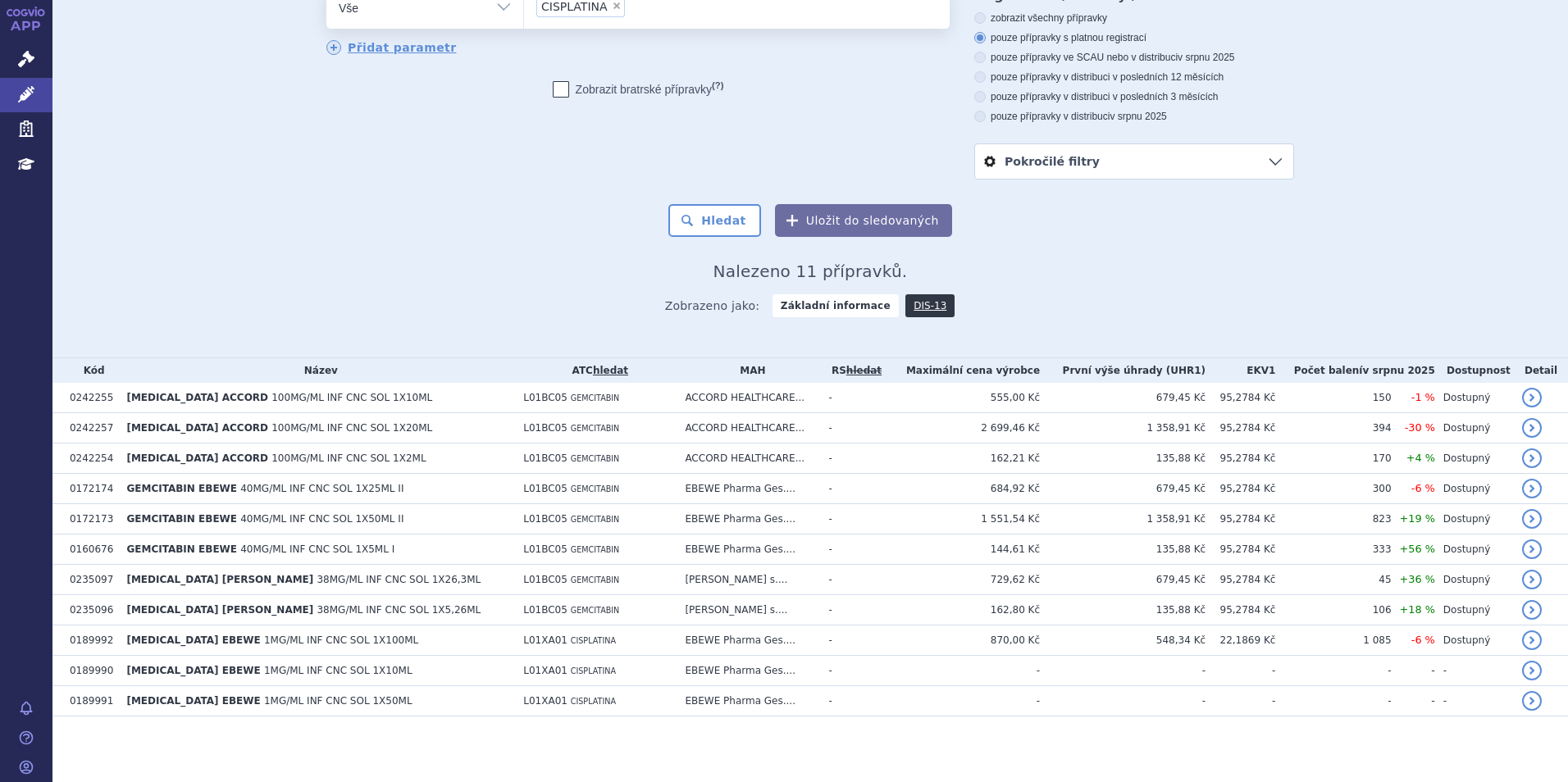
scroll to position [105, 0]
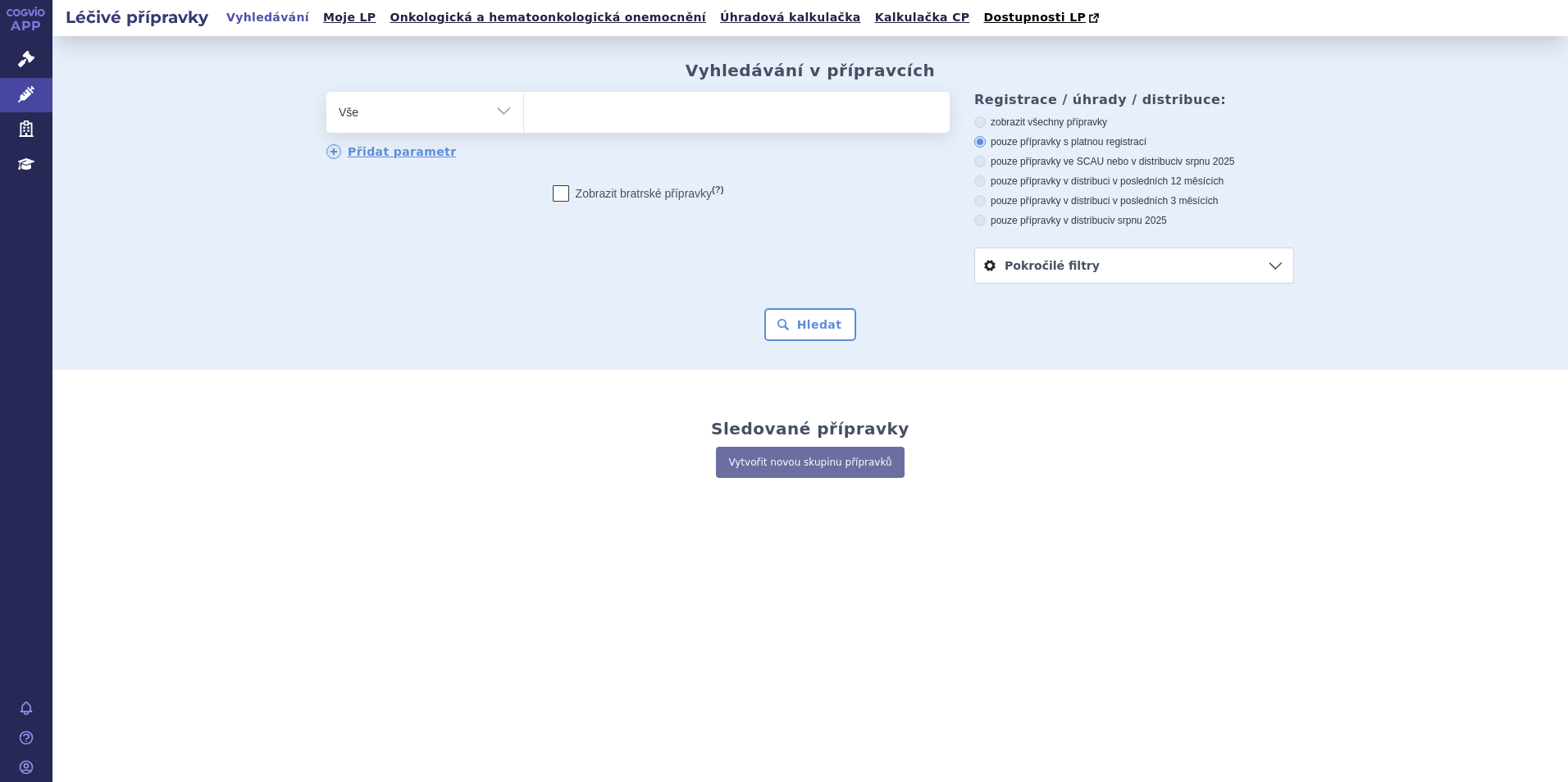
click at [562, 105] on ul at bounding box center [737, 109] width 426 height 35
click at [524, 105] on select at bounding box center [523, 112] width 1 height 41
type input "ki"
type input "k"
click at [578, 124] on ul at bounding box center [737, 109] width 426 height 35
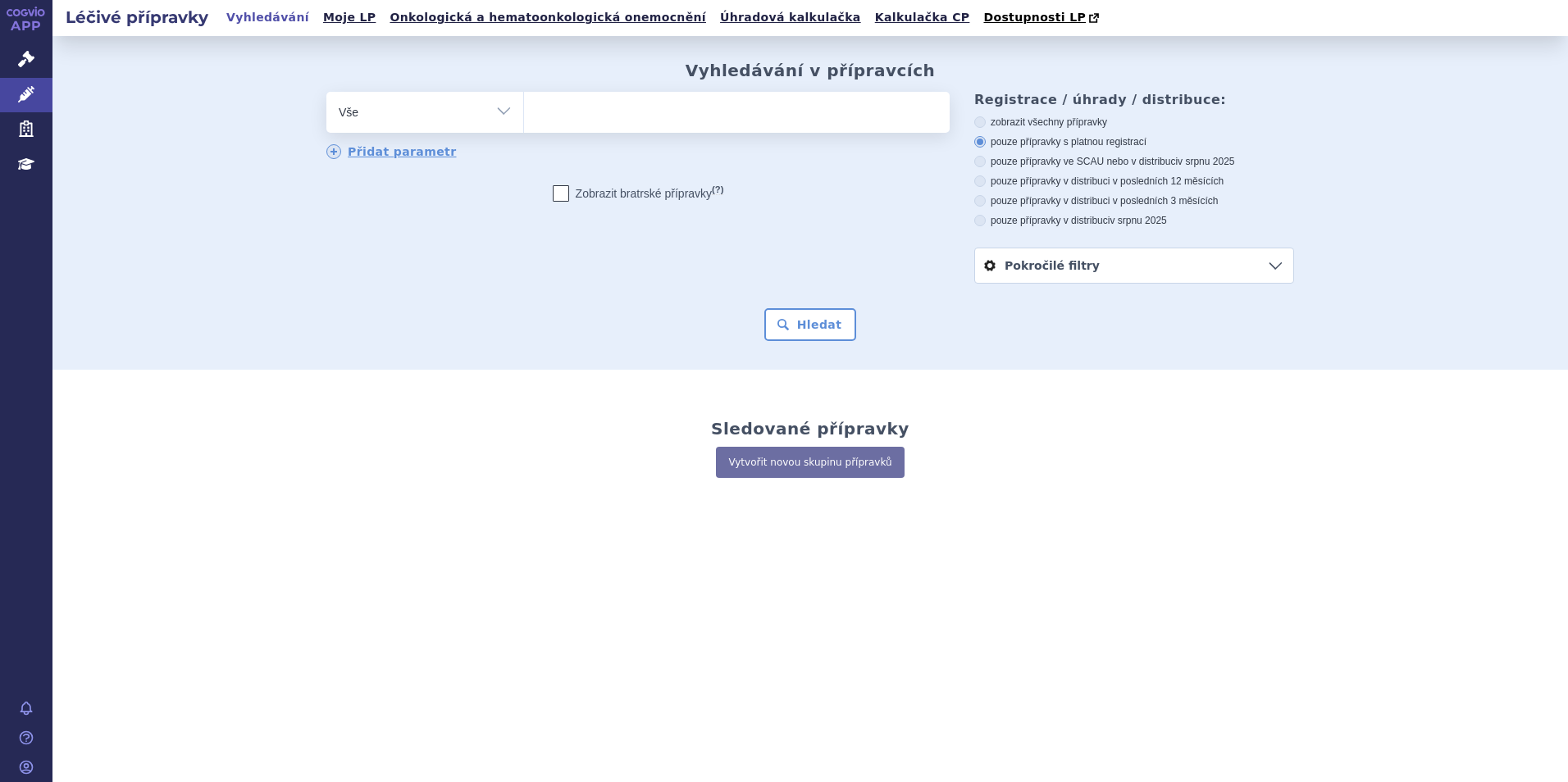
click at [524, 124] on select at bounding box center [523, 112] width 1 height 41
type input "su"
type input "suk"
type input "sukls"
type input "sukls8"
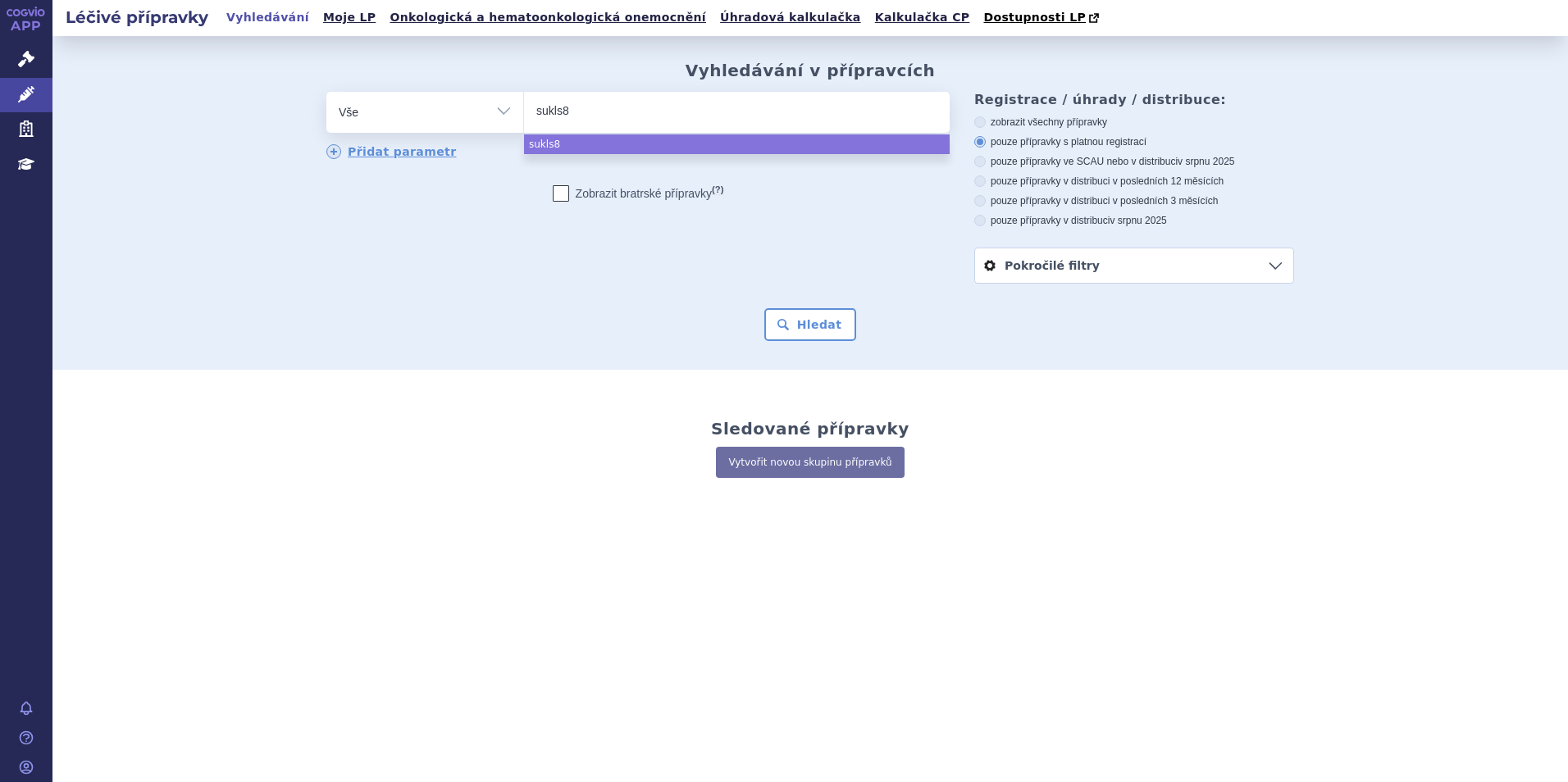
type input "sukls82"
type input "sukls822"
type input "sukls8226"
type input "sukls82260"
type input "sukls82260/"
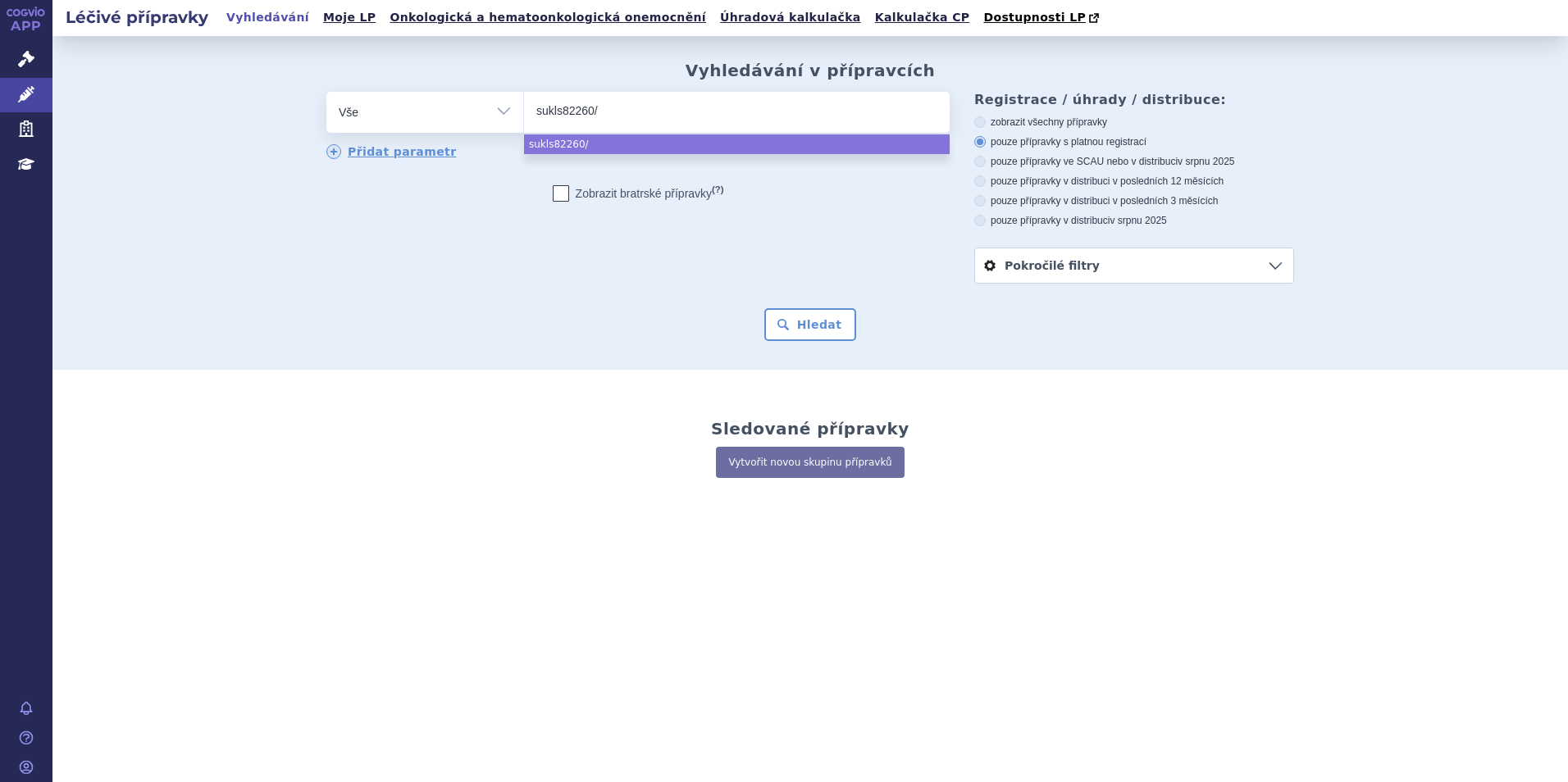
type input "sukls82260/2"
type input "sukls82260/202"
type input "sukls82260/2025"
select select "sukls82260/2025"
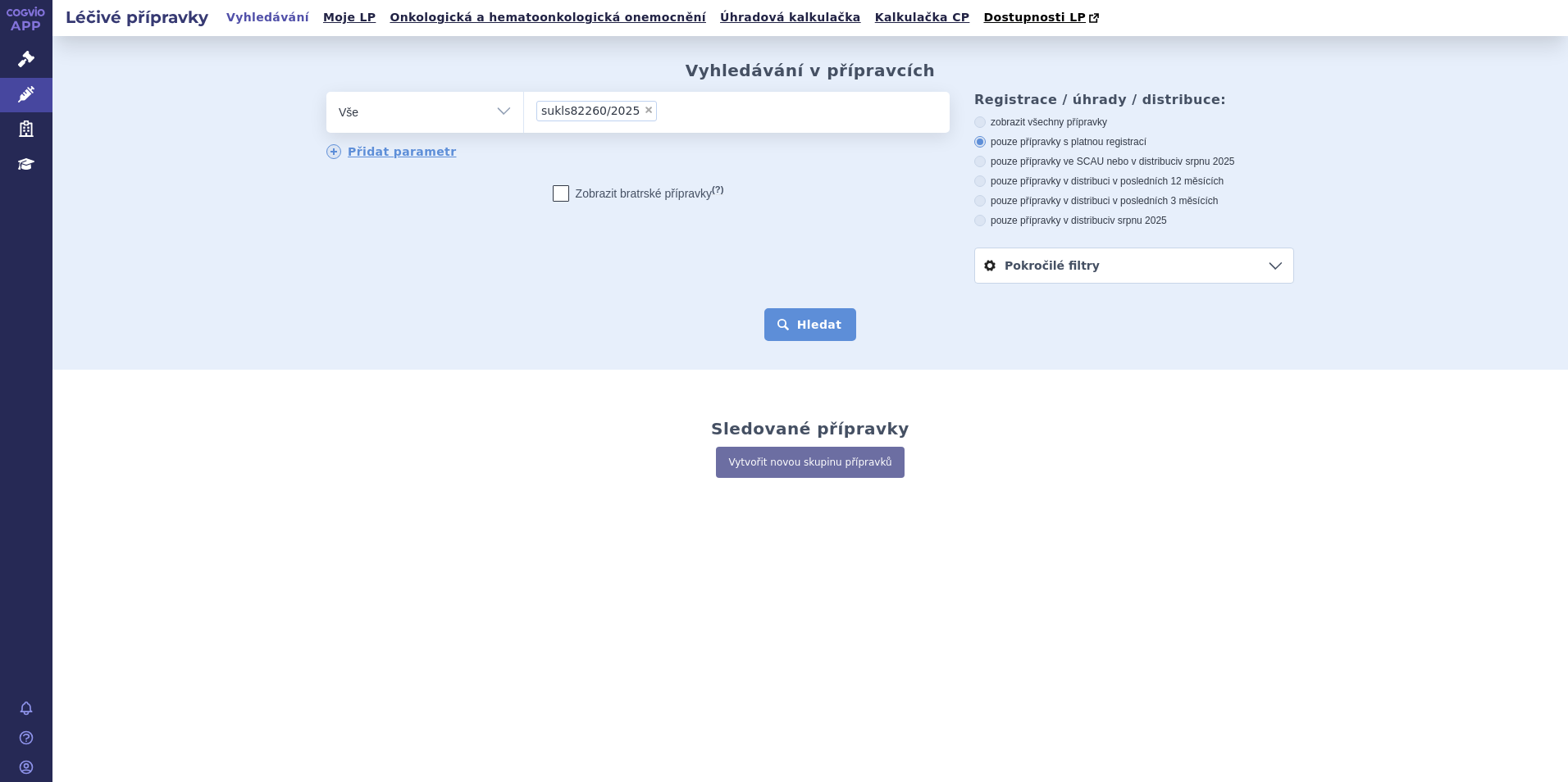
click at [783, 322] on button "Hledat" at bounding box center [811, 324] width 93 height 33
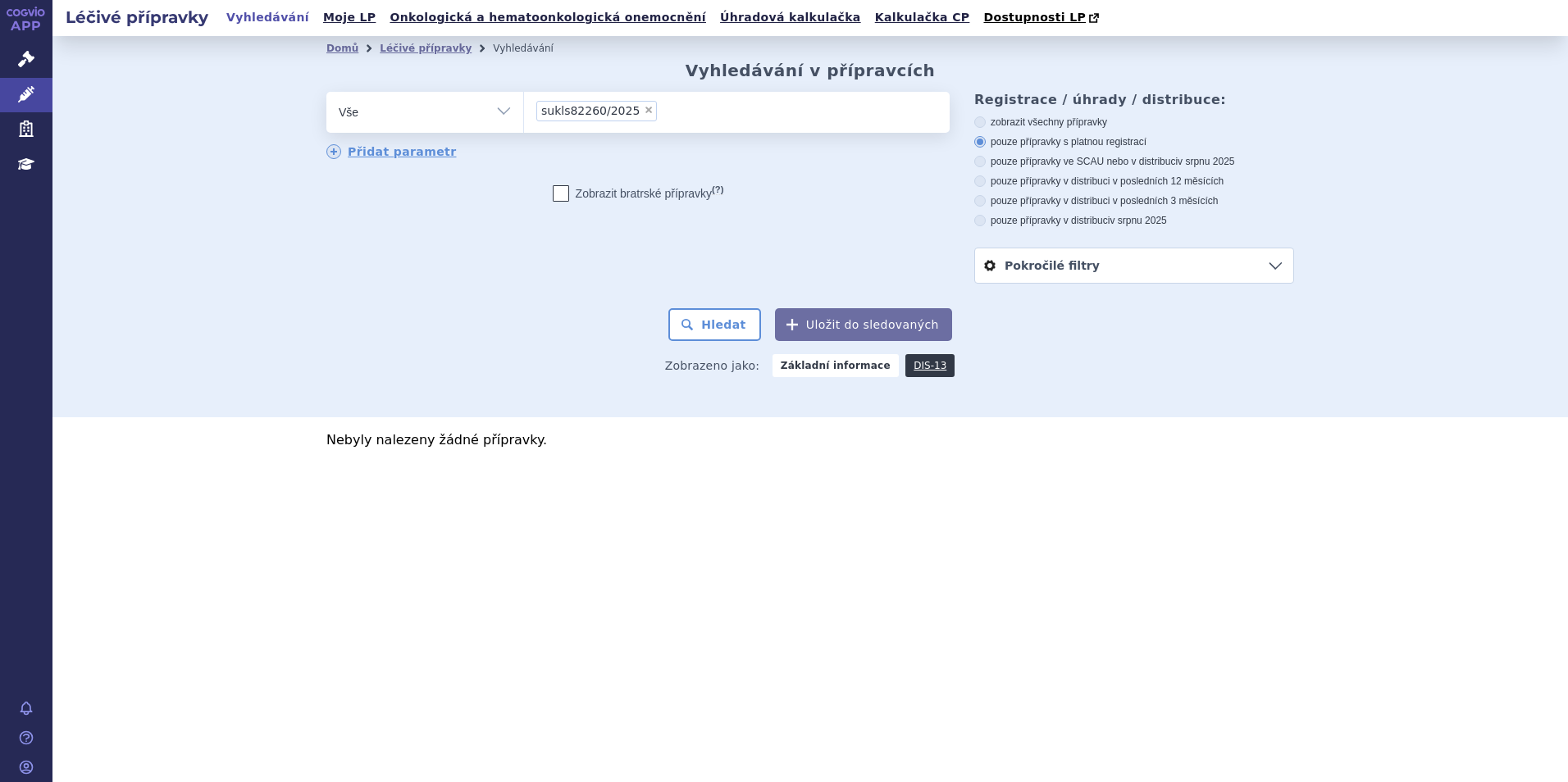
click at [570, 109] on span "sukls82260/2025" at bounding box center [590, 111] width 98 height 12
click at [524, 109] on select "sukls82260/2025" at bounding box center [523, 112] width 1 height 41
click at [629, 110] on li "× sukls82260/2025" at bounding box center [596, 111] width 121 height 21
click at [524, 110] on select "sukls82260/2025" at bounding box center [523, 112] width 1 height 41
click at [644, 110] on span "×" at bounding box center [648, 110] width 10 height 10
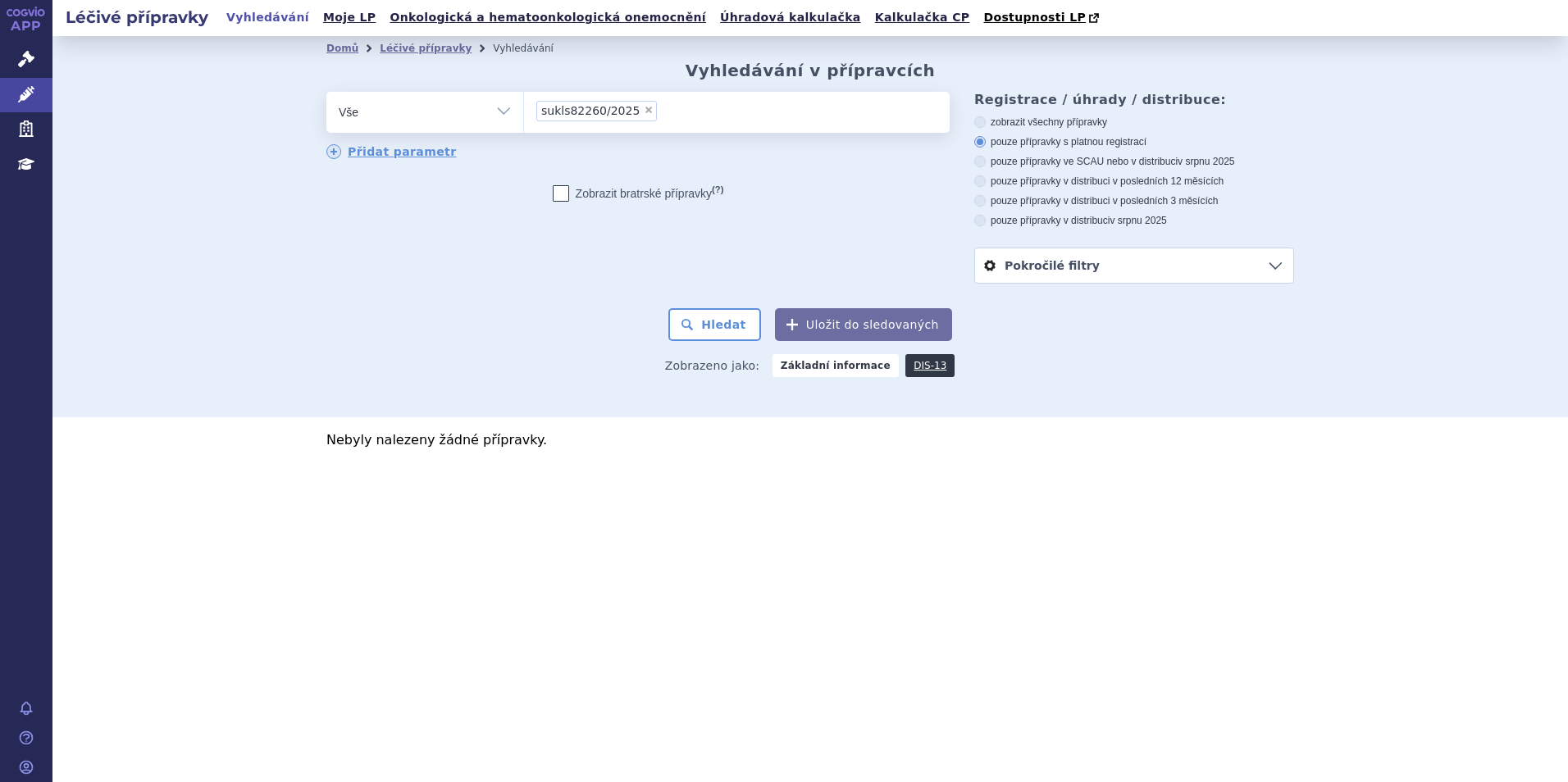
click at [524, 110] on select "sukls82260/2025" at bounding box center [523, 112] width 1 height 41
select select
click at [248, 19] on link "Vyhledávání" at bounding box center [268, 17] width 93 height 22
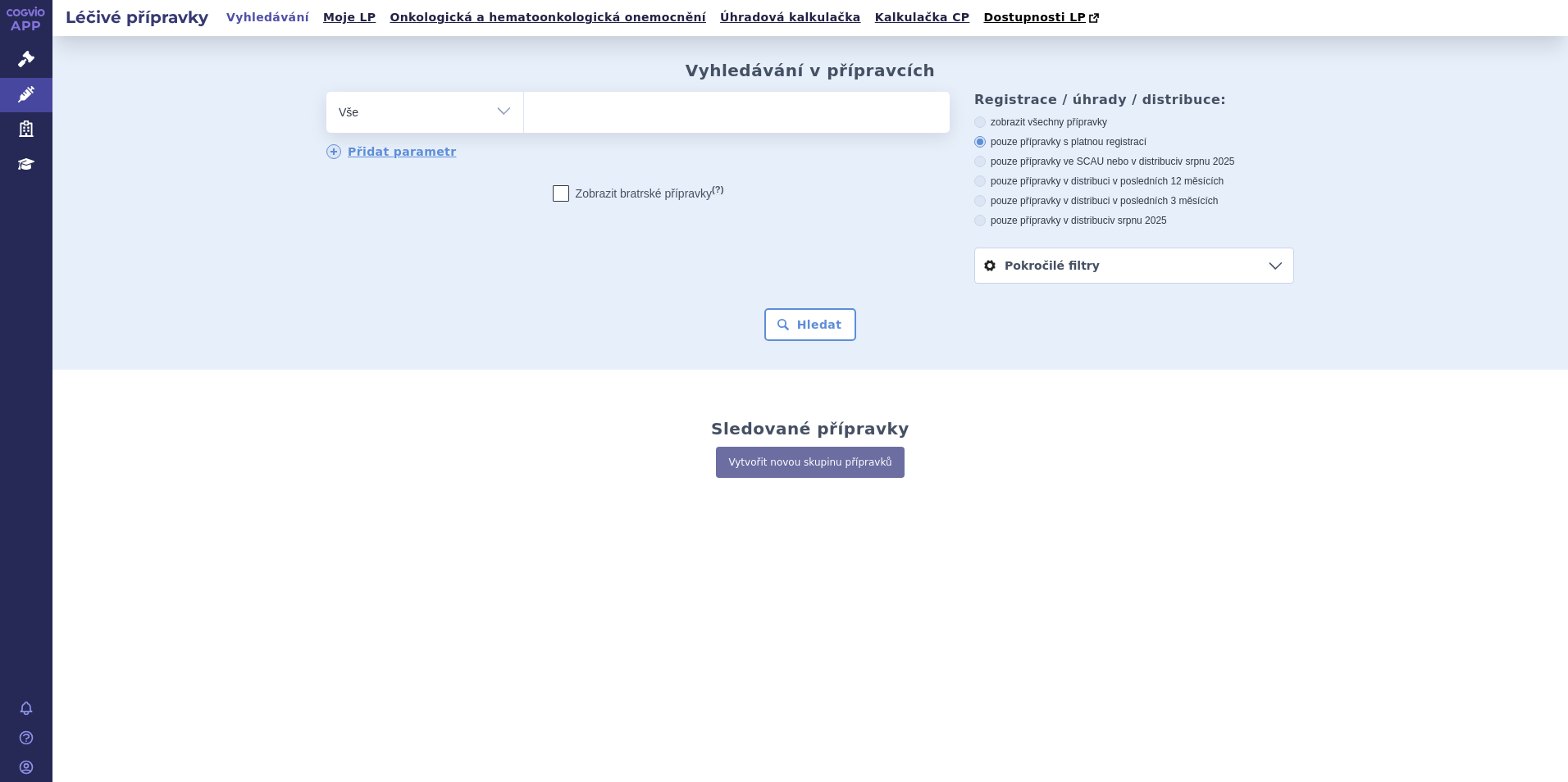
click at [25, 22] on link "APP" at bounding box center [26, 21] width 53 height 43
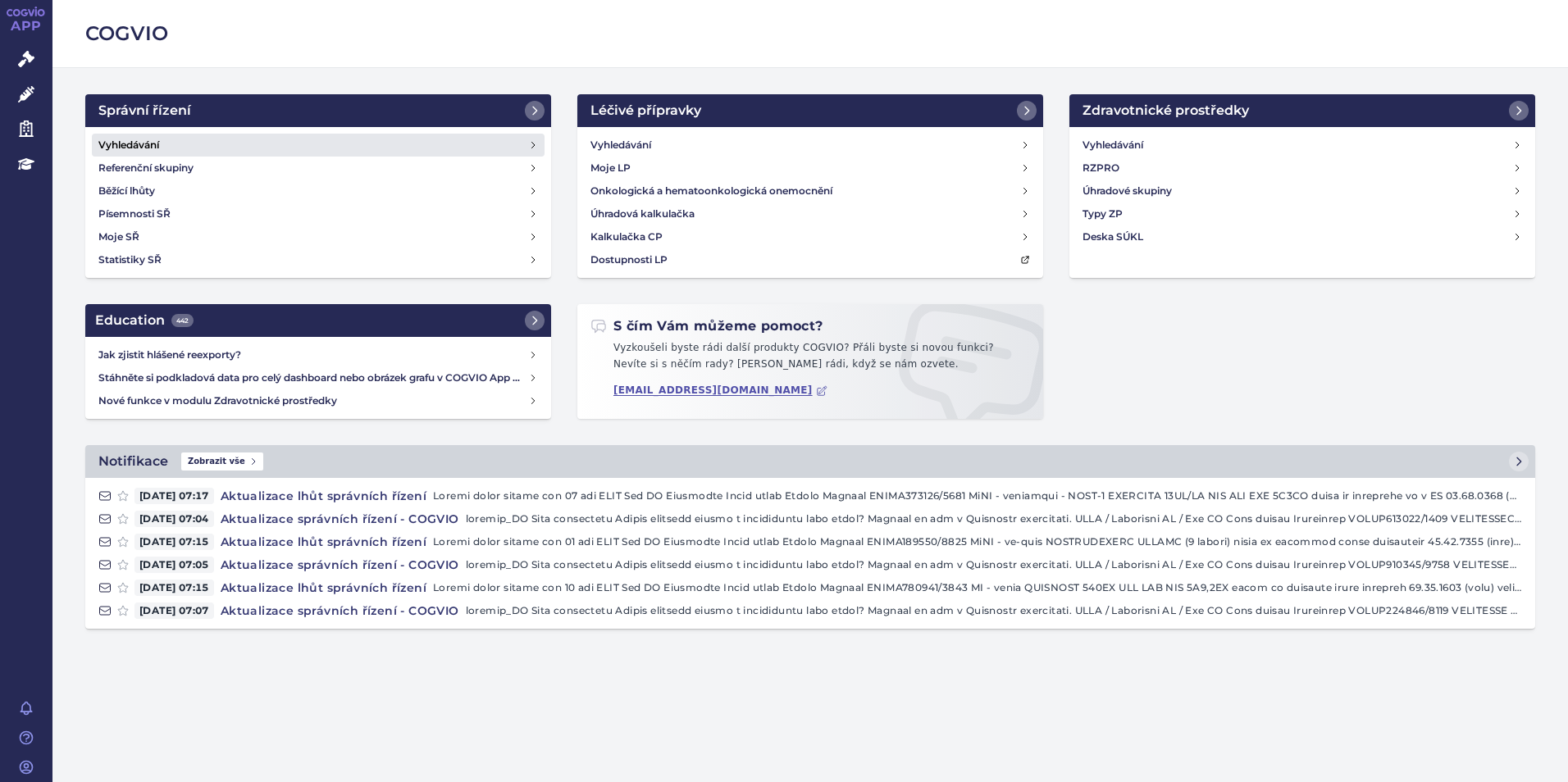
click at [138, 140] on h4 "Vyhledávání" at bounding box center [129, 145] width 61 height 16
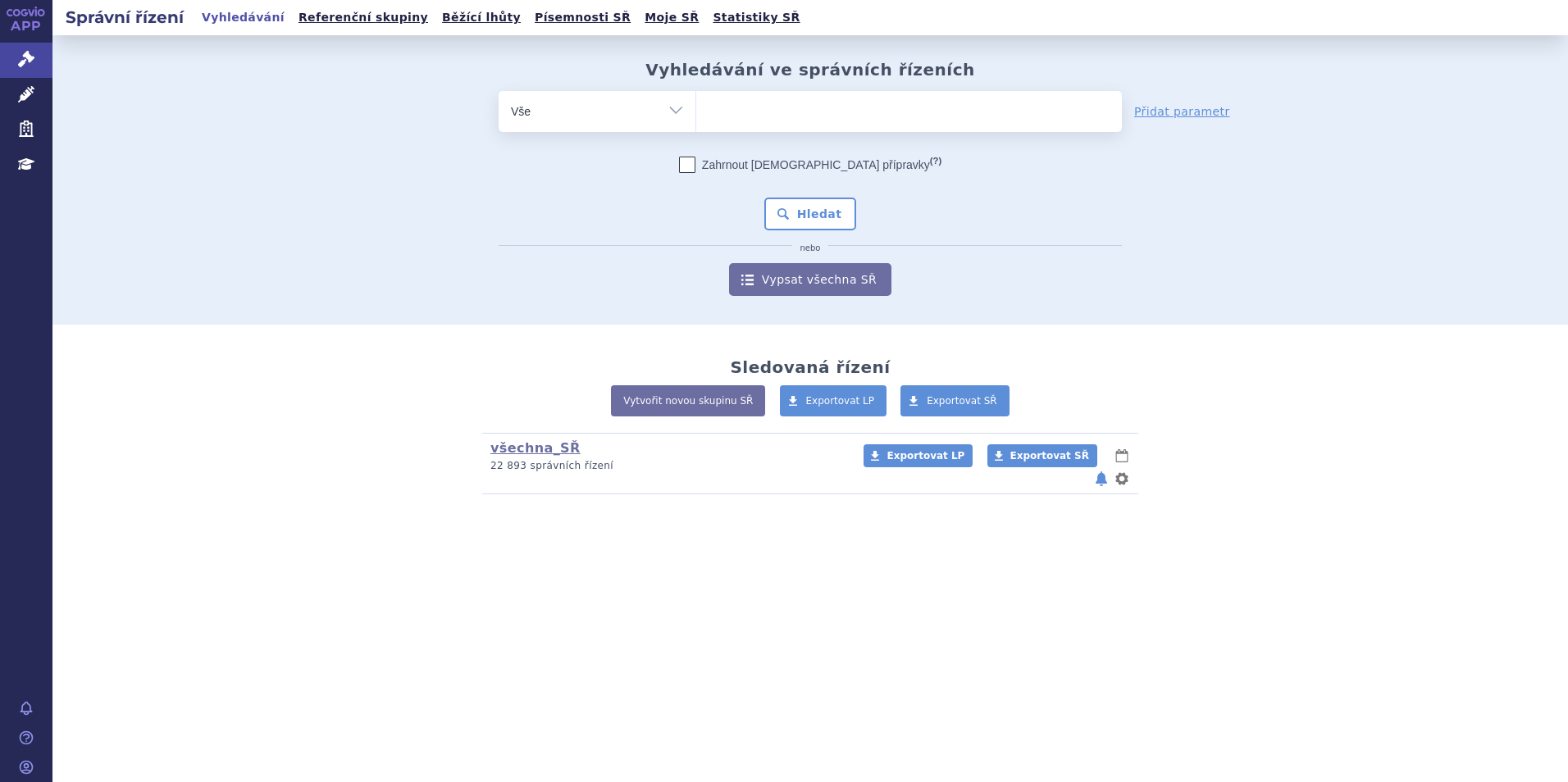
click at [800, 114] on ul at bounding box center [909, 108] width 426 height 35
click at [696, 114] on select at bounding box center [696, 111] width 1 height 41
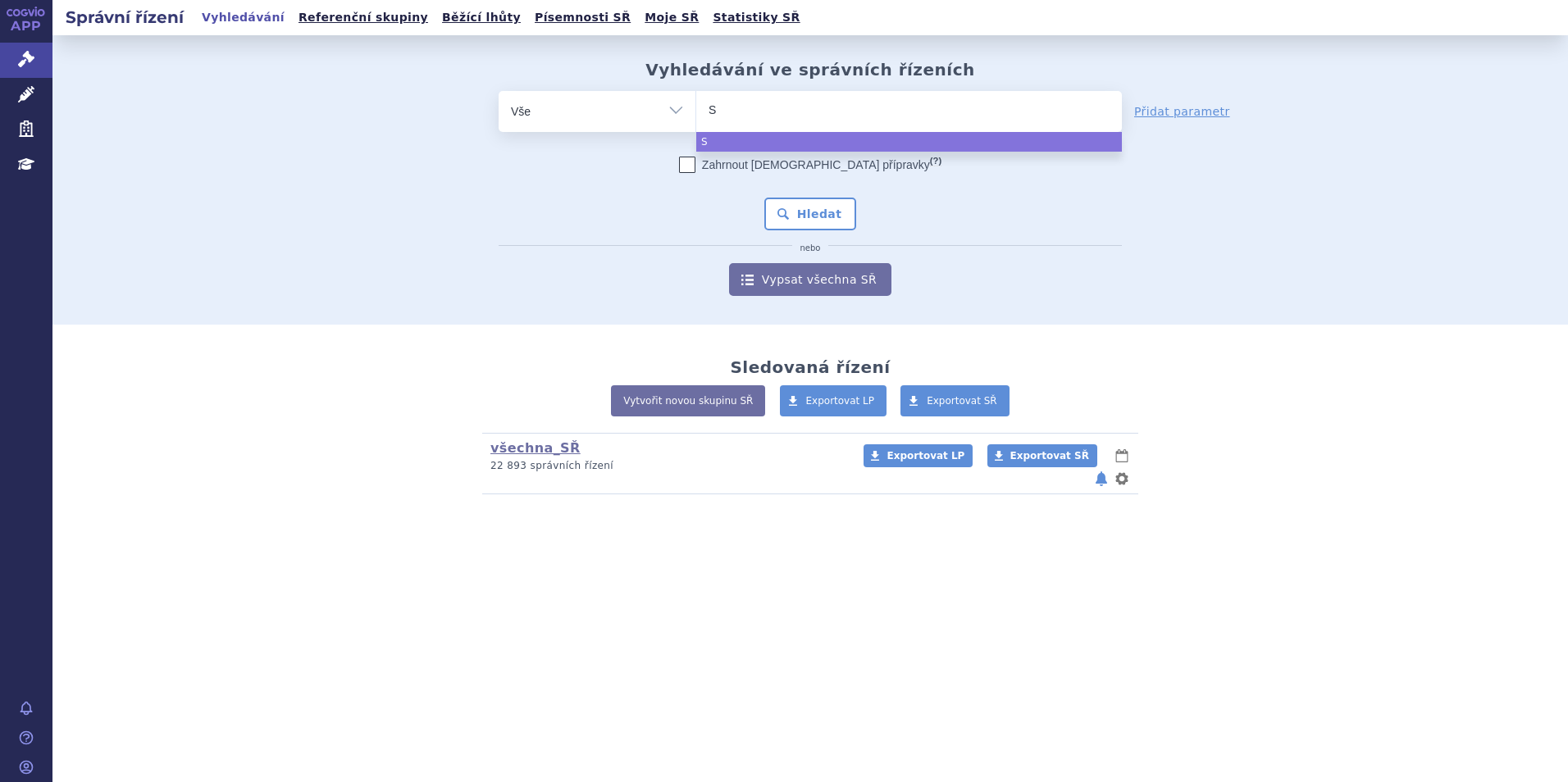
type input "SU"
type input "SUKL"
type input "SUKLS"
type input "SUKLS2"
type input "SUKLS"
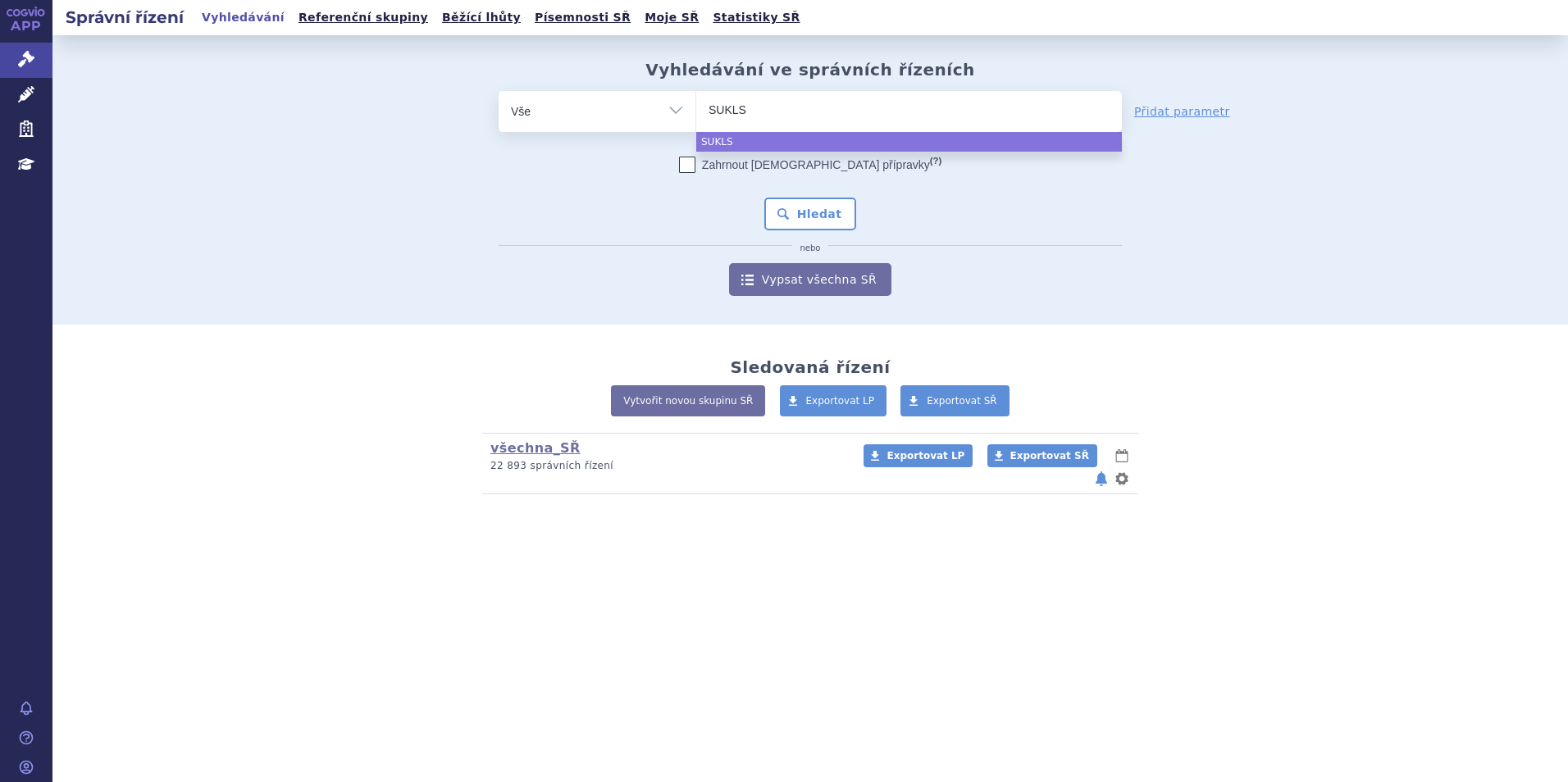
type input "SUKLS8"
type input "SUKLS822"
type input "SUKLS8226"
type input "SUKLS82260"
type input "SUKLS82260/"
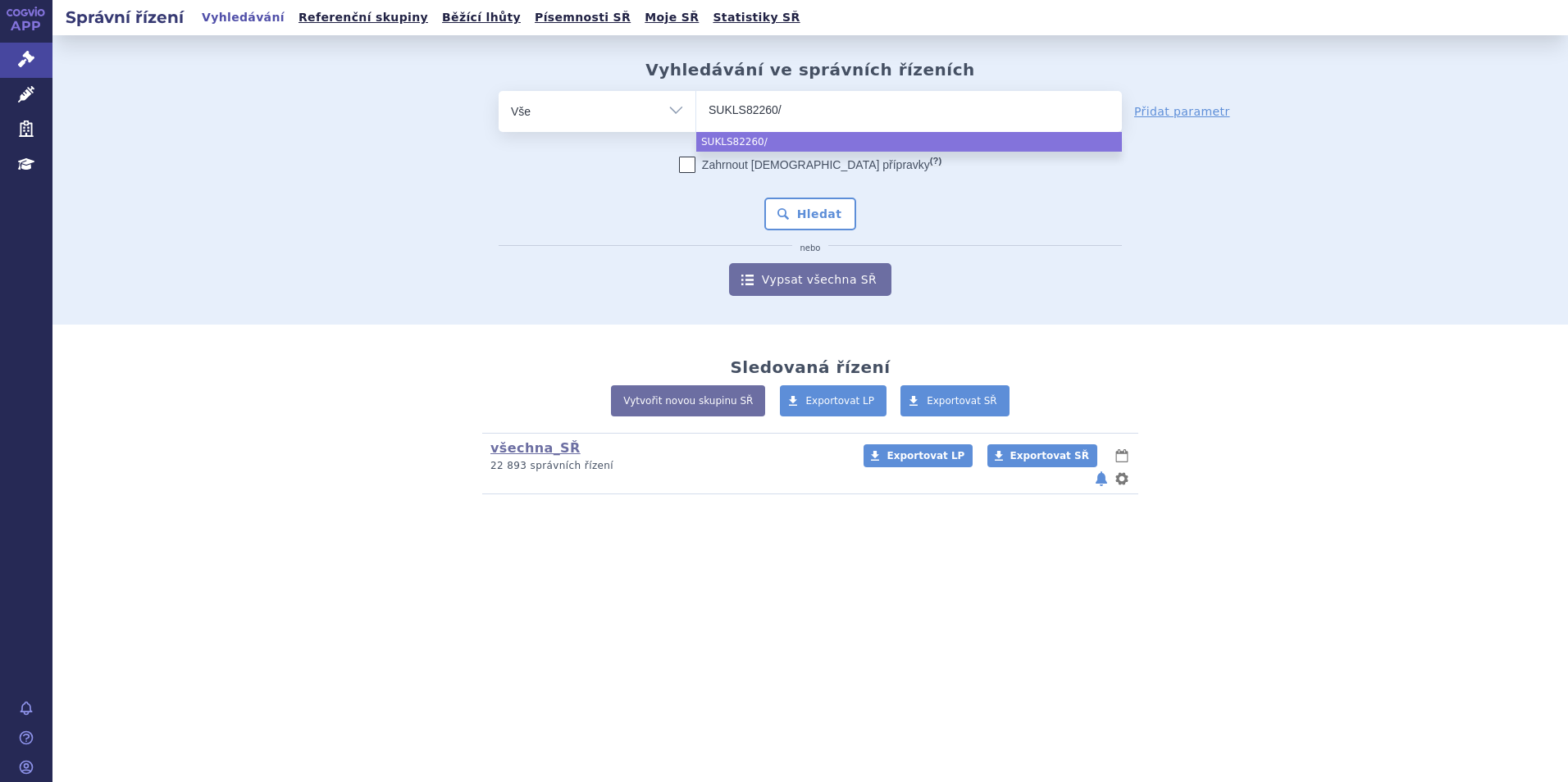
type input "SUKLS82260/2"
type input "SUKLS82260/202"
type input "SUKLS82260/2025"
select select "SUKLS82260/2025"
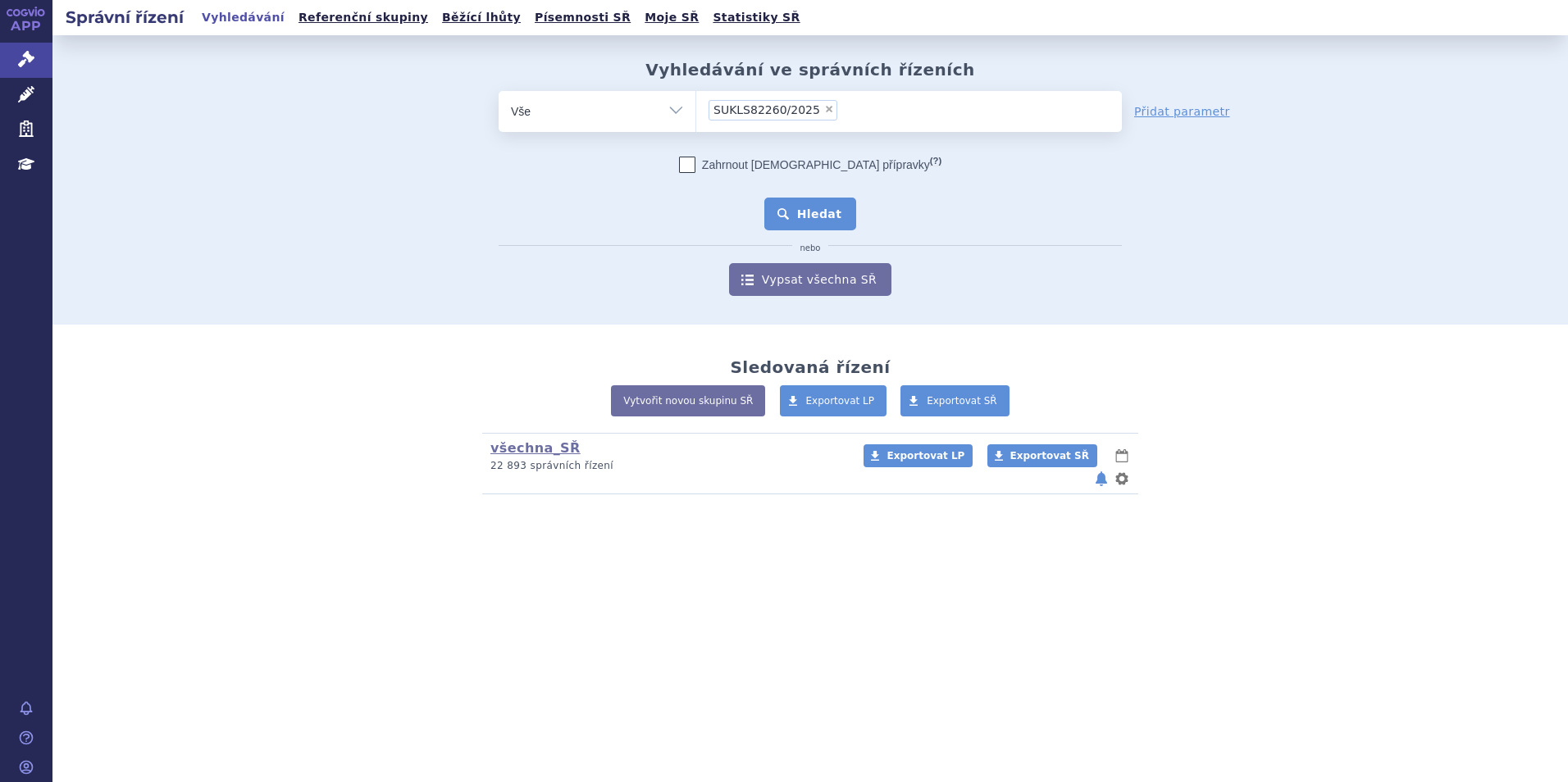
click at [811, 206] on button "Hledat" at bounding box center [811, 213] width 93 height 33
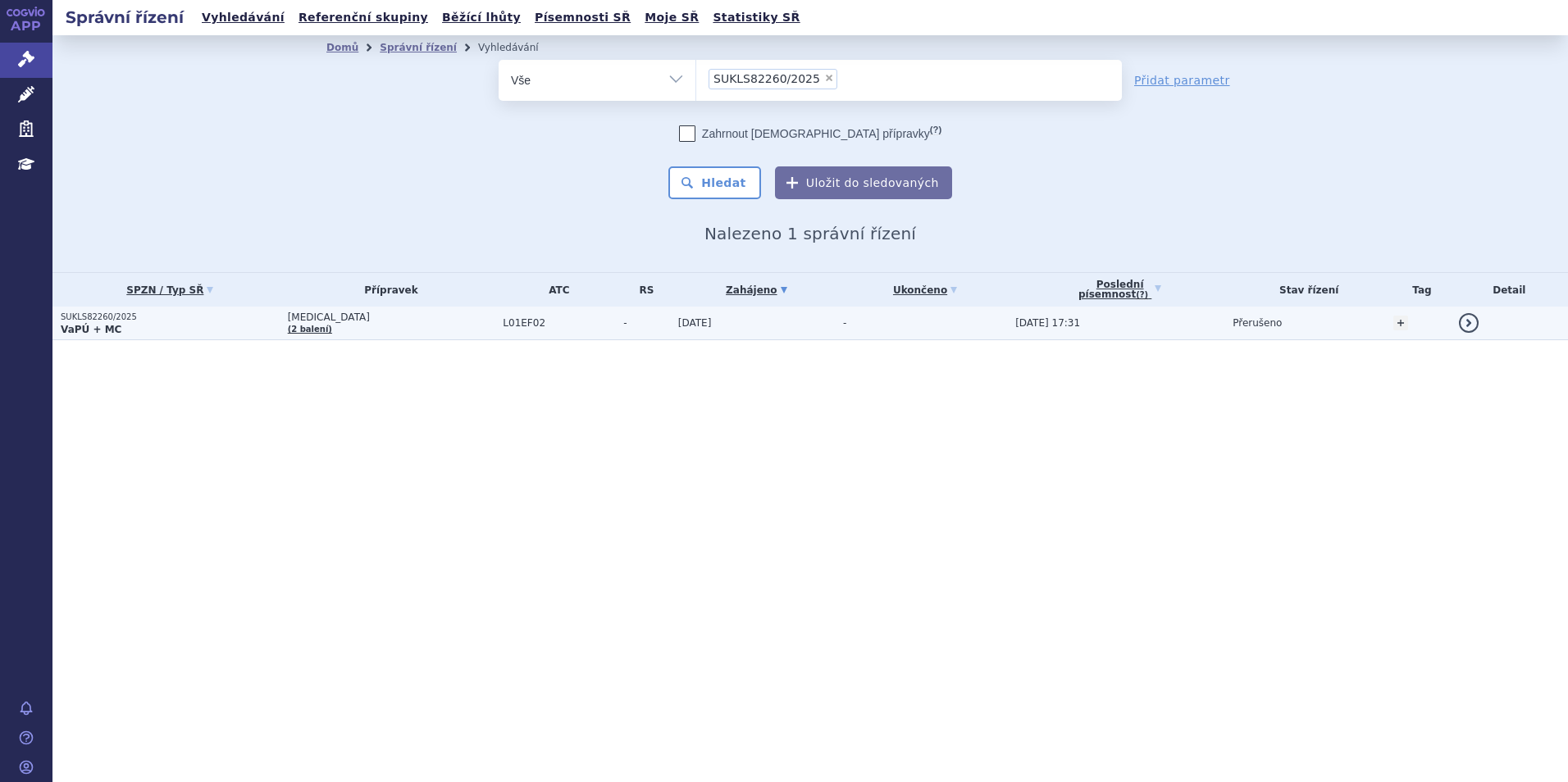
click at [114, 326] on p "VaPÚ + MC" at bounding box center [170, 329] width 219 height 13
